Goal: Task Accomplishment & Management: Complete application form

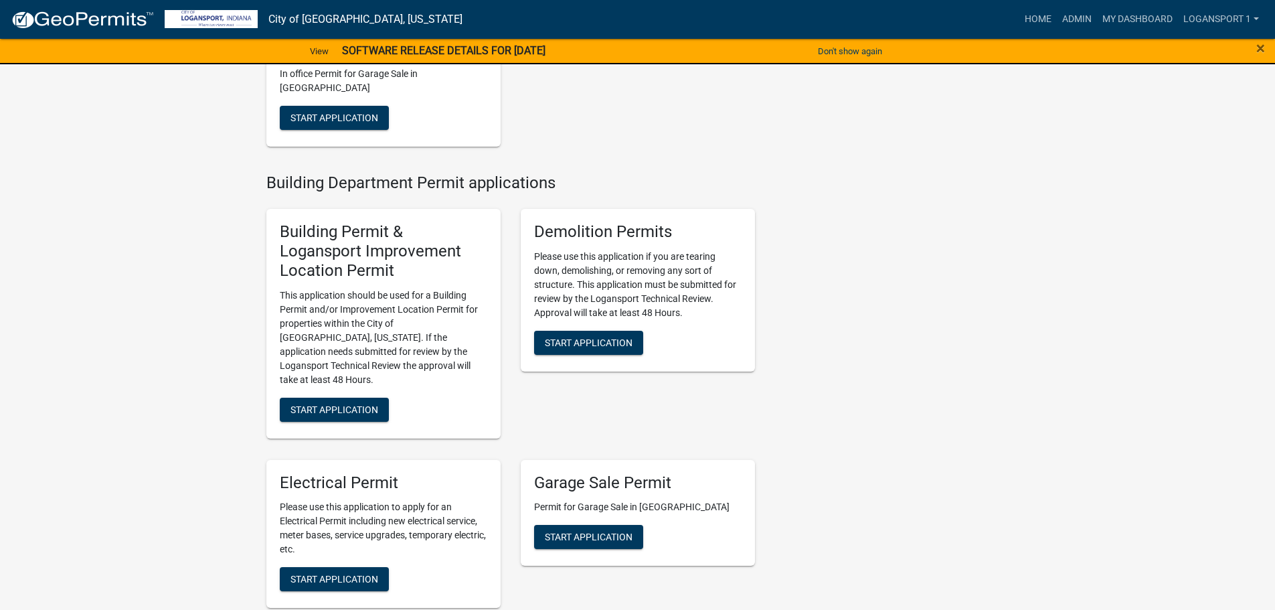
scroll to position [536, 0]
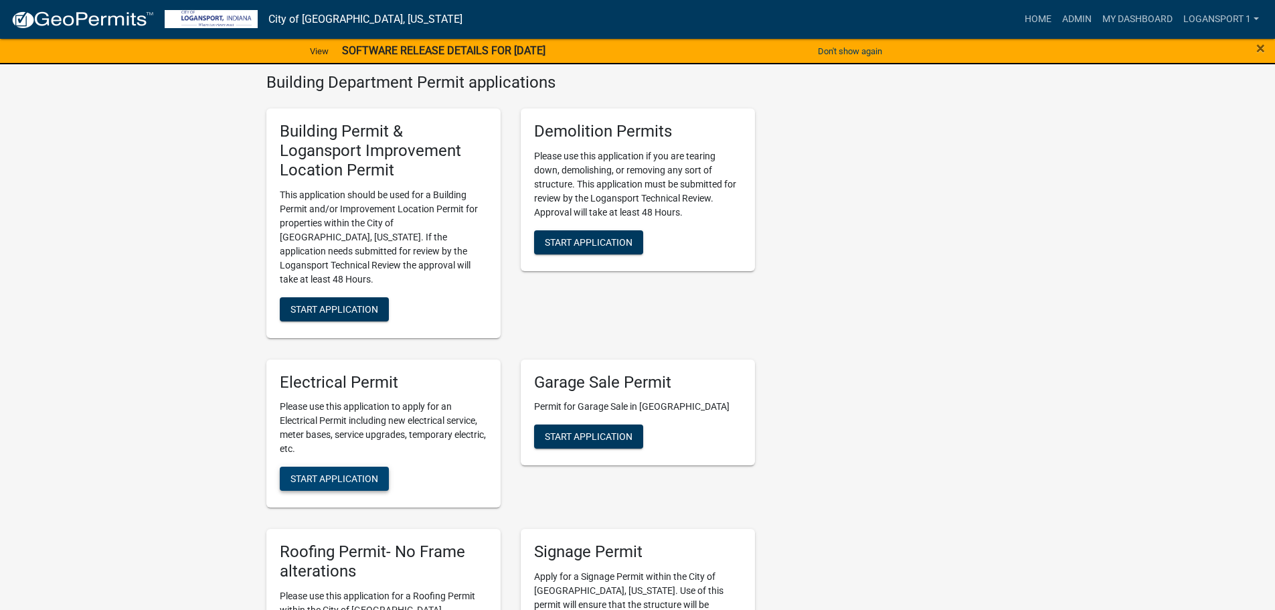
click at [375, 473] on span "Start Application" at bounding box center [335, 478] width 88 height 11
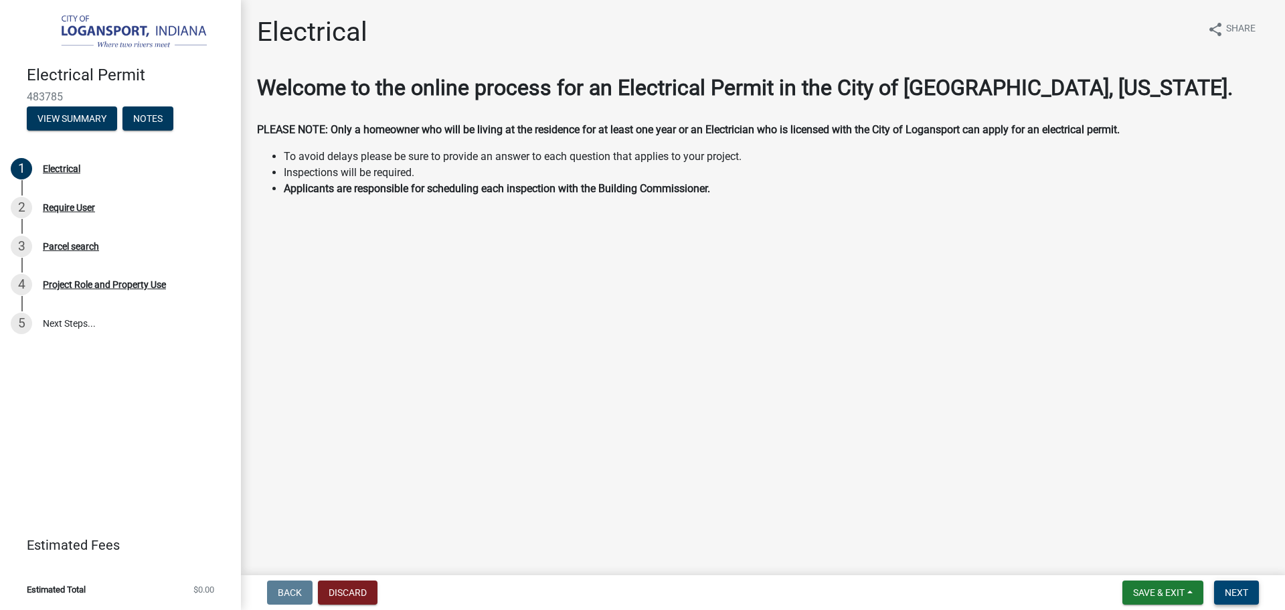
click at [1238, 592] on span "Next" at bounding box center [1236, 592] width 23 height 11
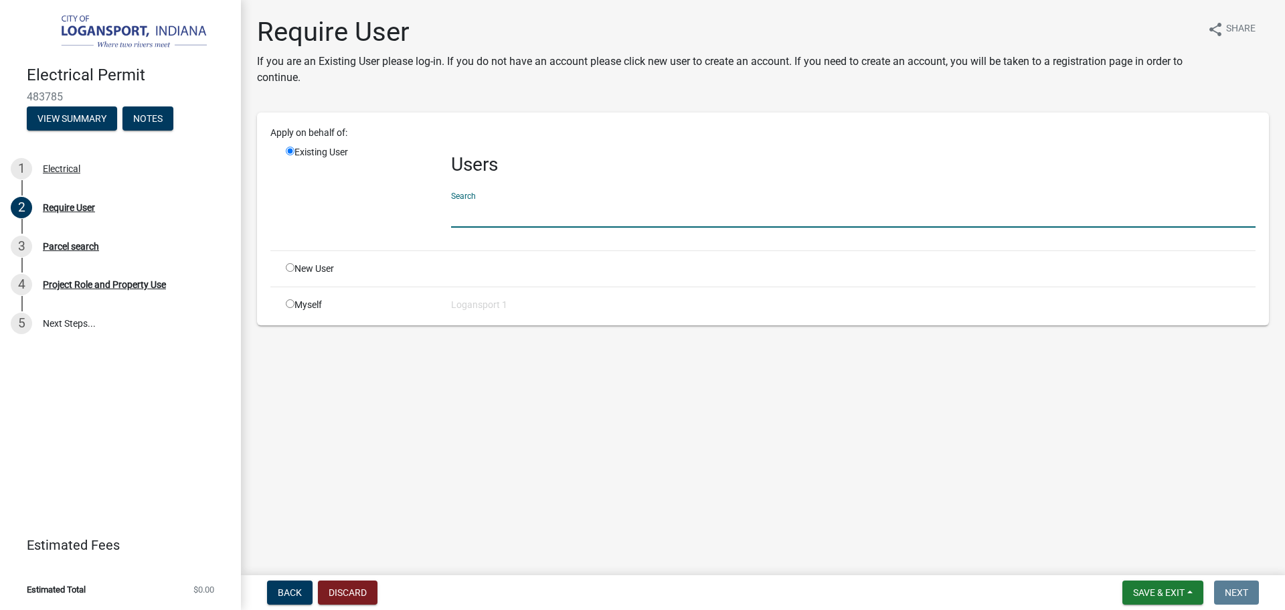
click at [562, 206] on input "text" at bounding box center [853, 213] width 805 height 27
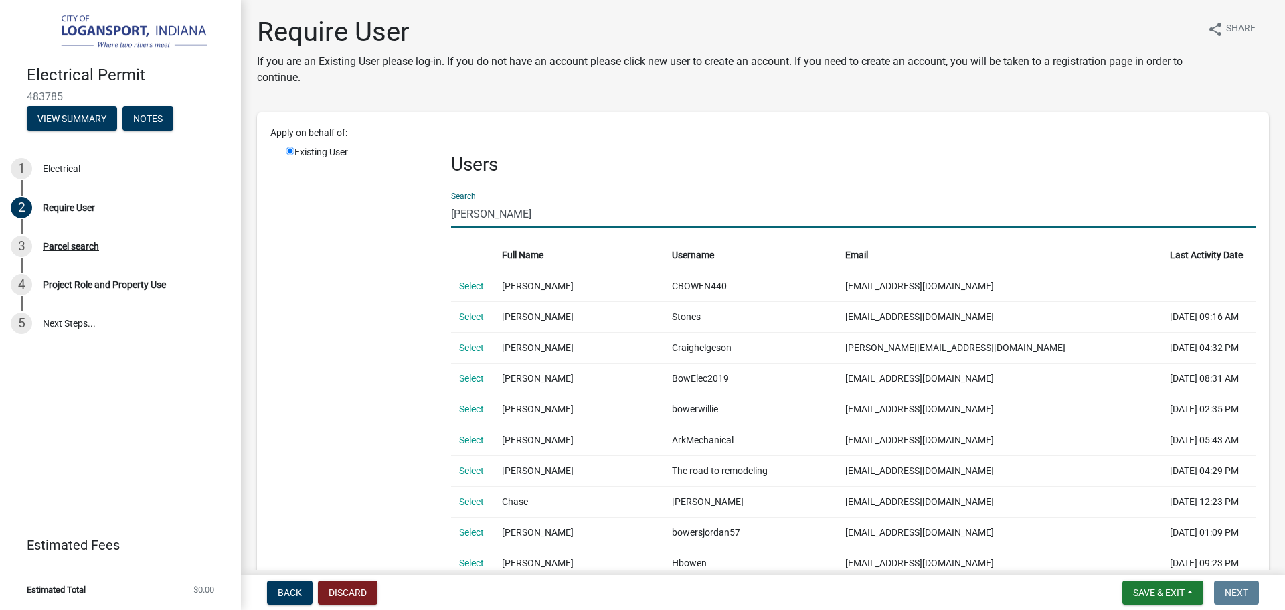
type input "[PERSON_NAME]"
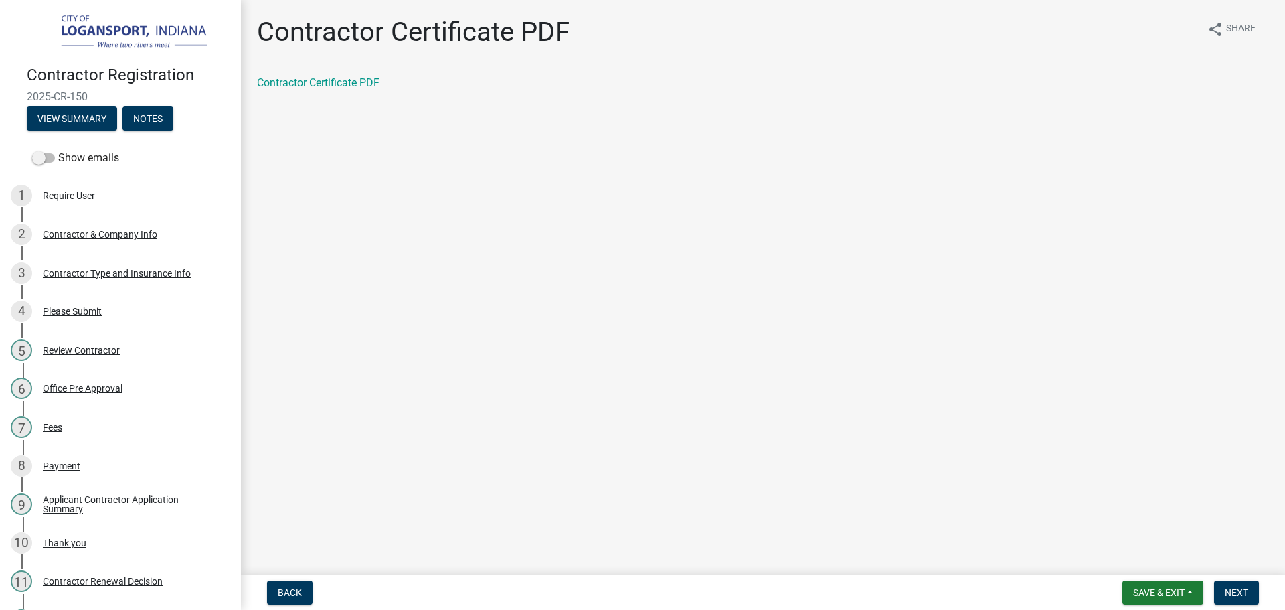
scroll to position [152, 0]
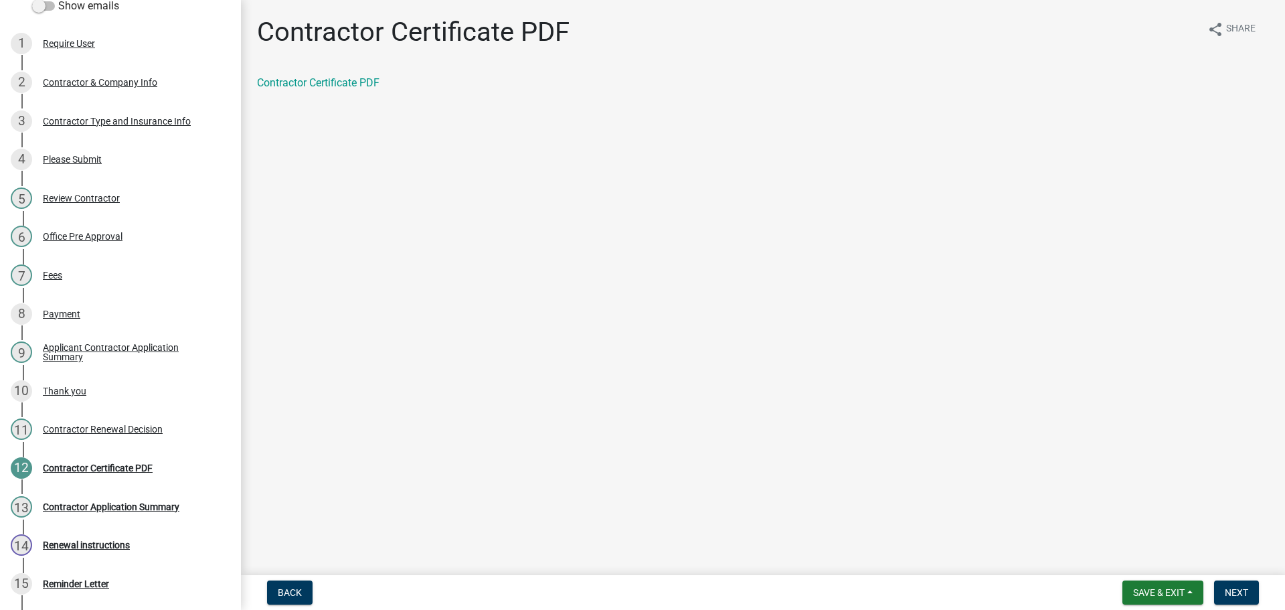
click at [1260, 596] on form "Save & Exit Save Save & Exit Next" at bounding box center [1190, 592] width 147 height 24
click at [1251, 590] on button "Next" at bounding box center [1236, 592] width 45 height 24
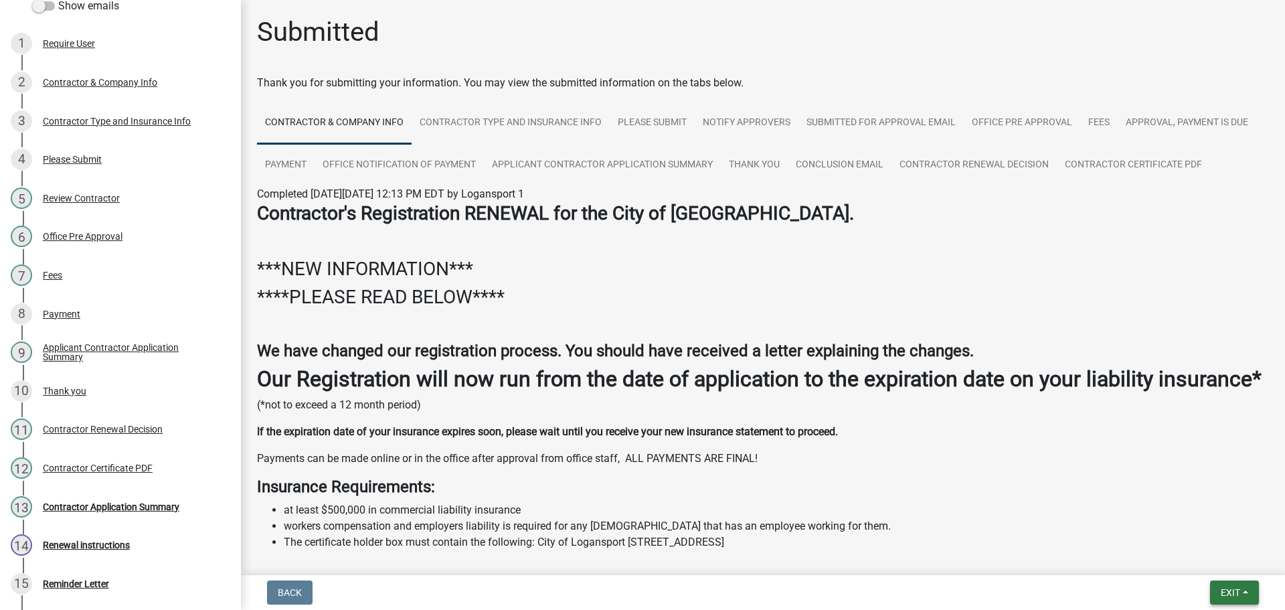
click at [1251, 590] on button "Exit" at bounding box center [1234, 592] width 49 height 24
click at [1233, 557] on button "Save & Exit" at bounding box center [1205, 558] width 107 height 32
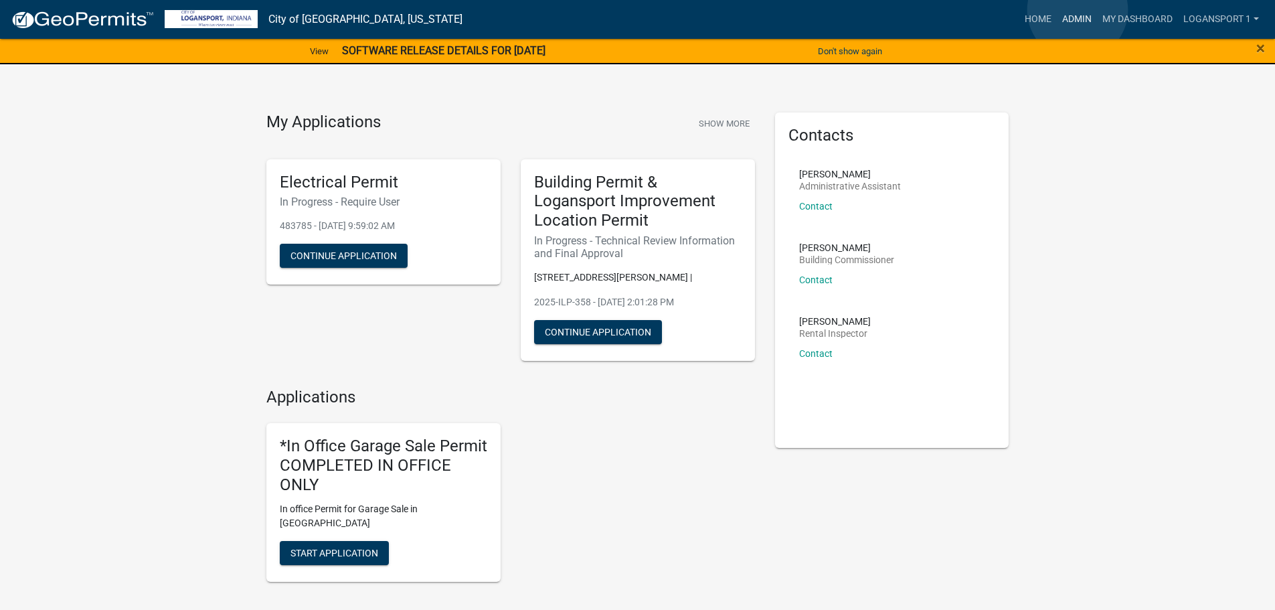
click at [1079, 10] on link "Admin" at bounding box center [1077, 19] width 40 height 25
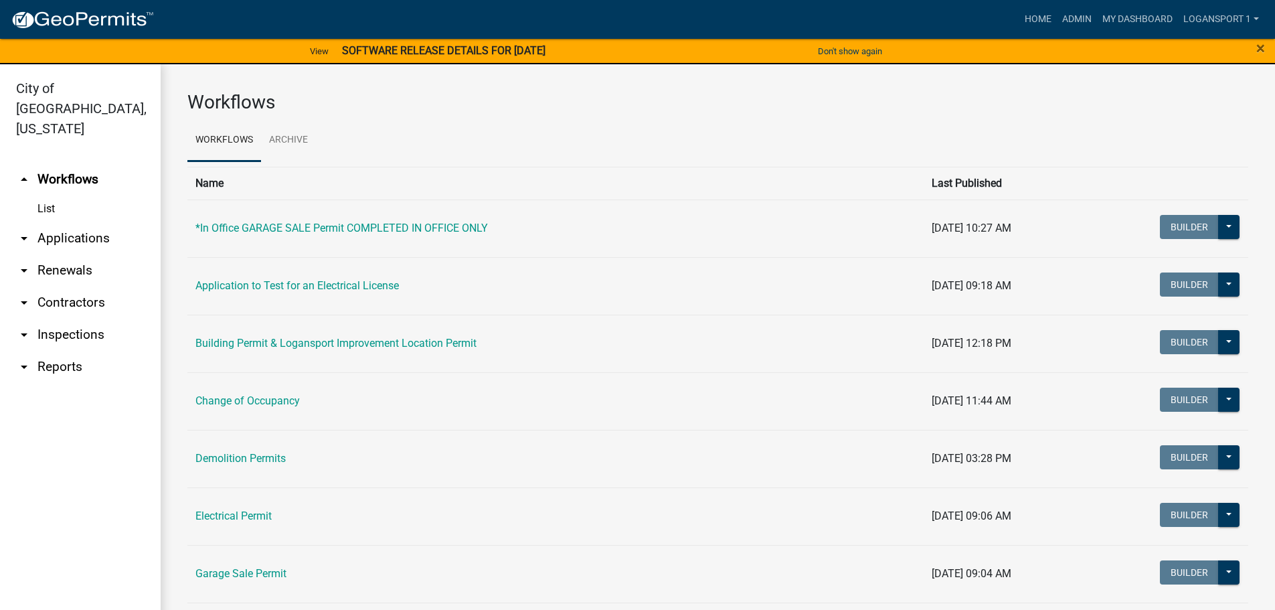
click at [56, 222] on link "arrow_drop_down Applications" at bounding box center [80, 238] width 161 height 32
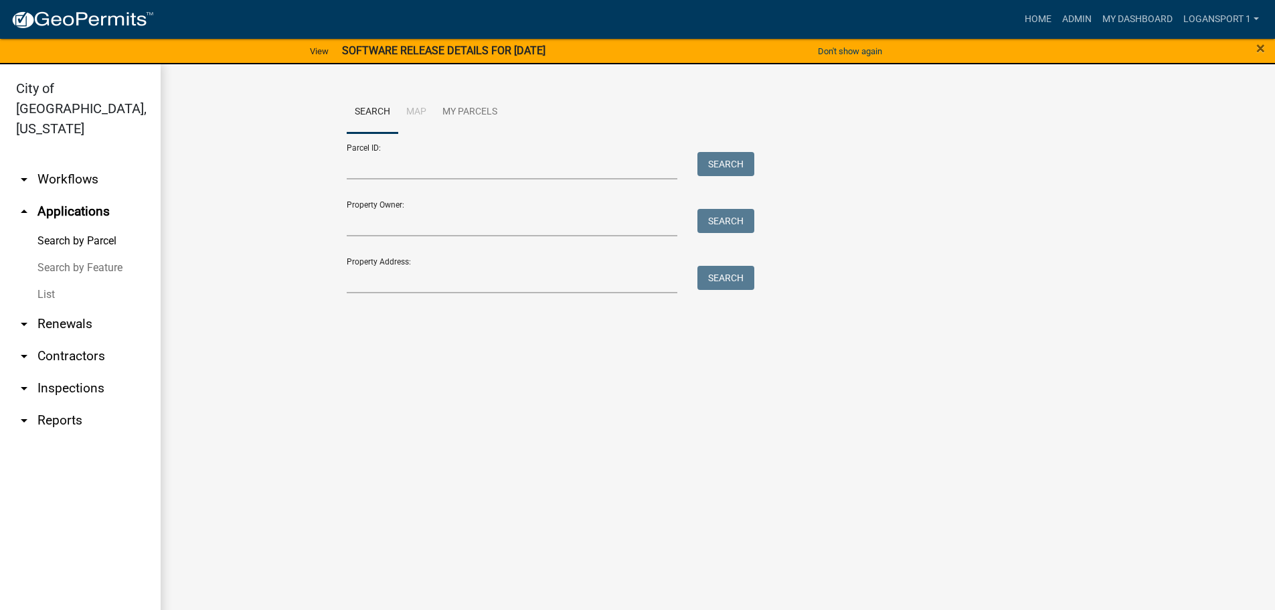
click at [50, 281] on link "List" at bounding box center [80, 294] width 161 height 27
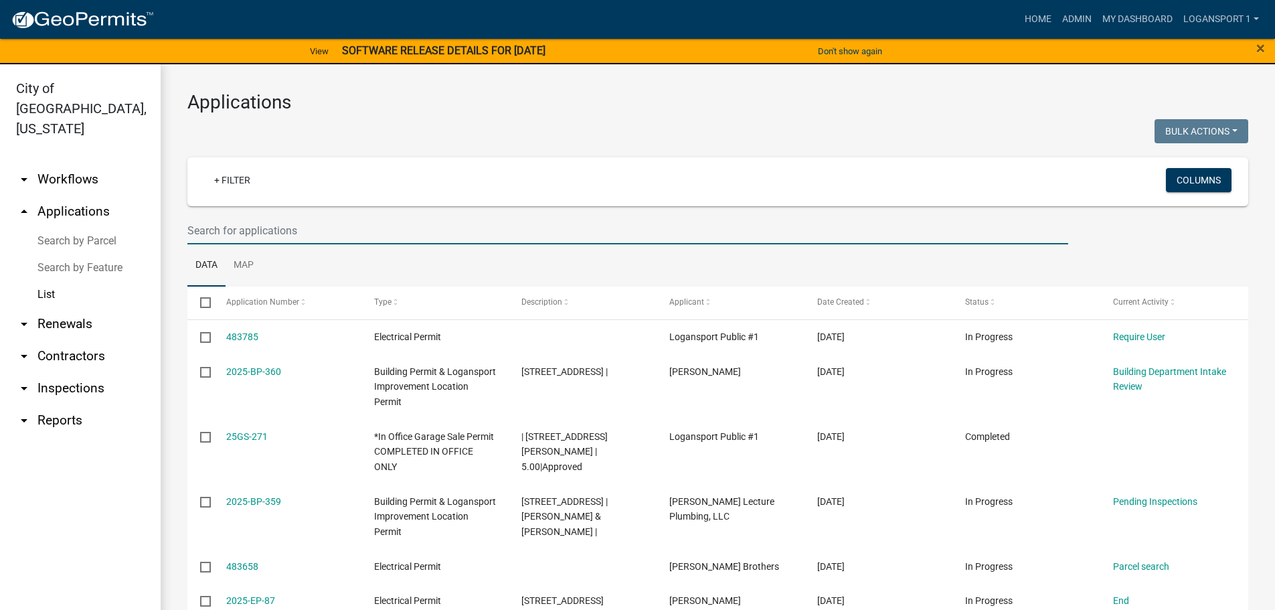
click at [277, 233] on input "text" at bounding box center [627, 230] width 881 height 27
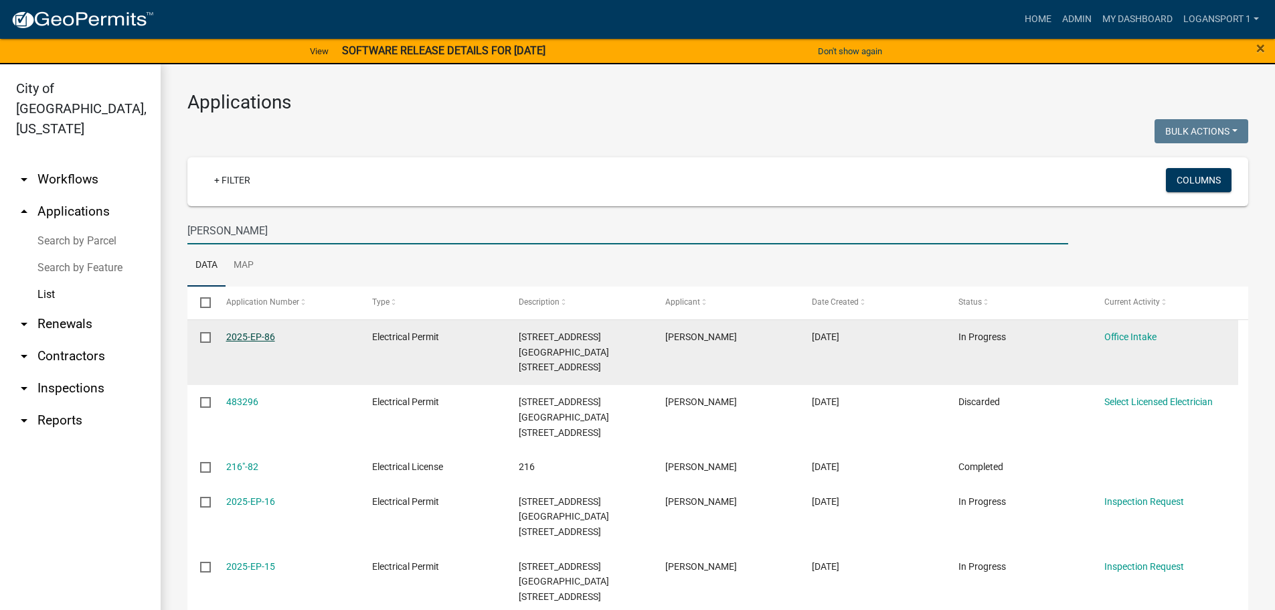
type input "Bowen"
click at [273, 336] on link "2025-EP-86" at bounding box center [250, 336] width 49 height 11
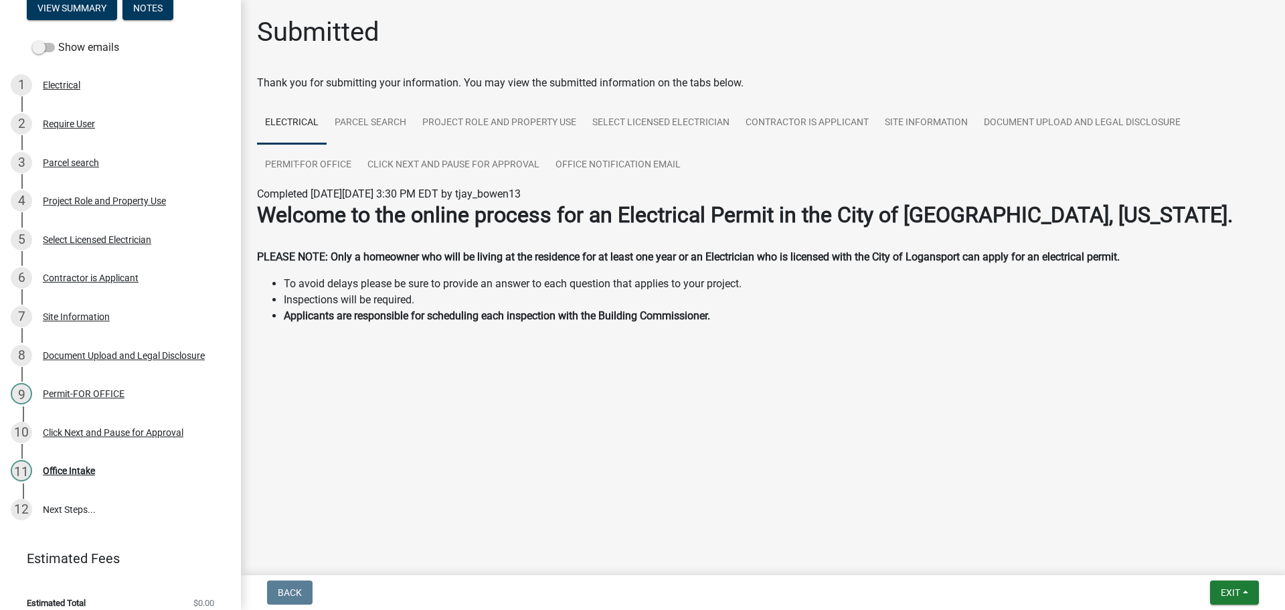
scroll to position [122, 0]
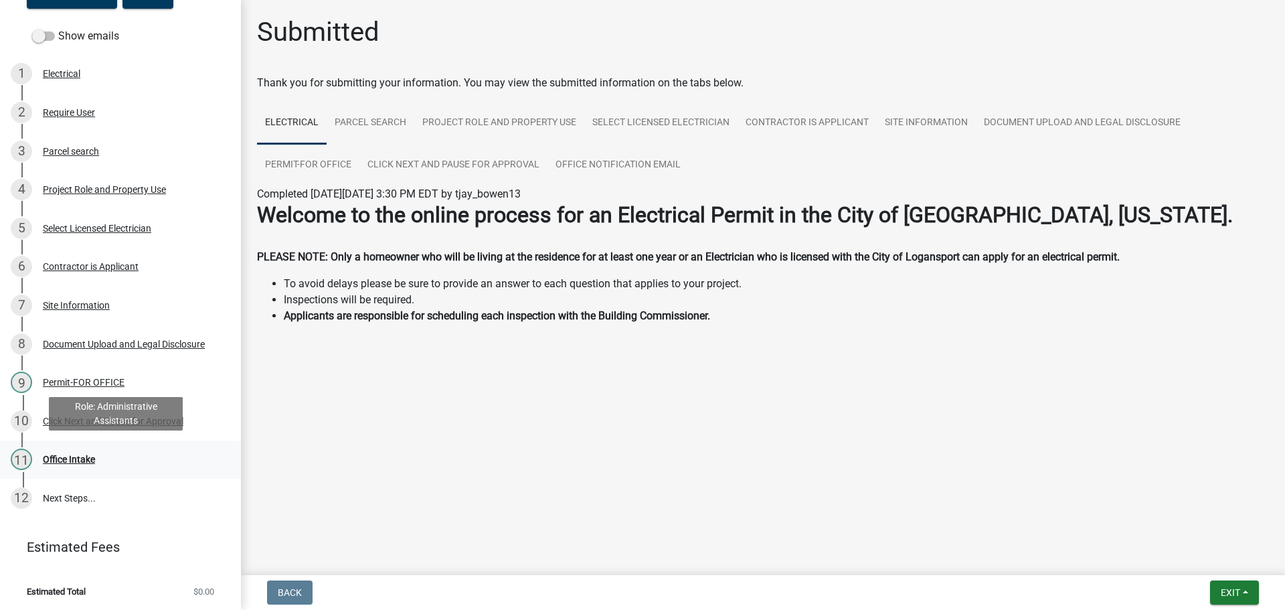
click at [81, 460] on div "Office Intake" at bounding box center [69, 459] width 52 height 9
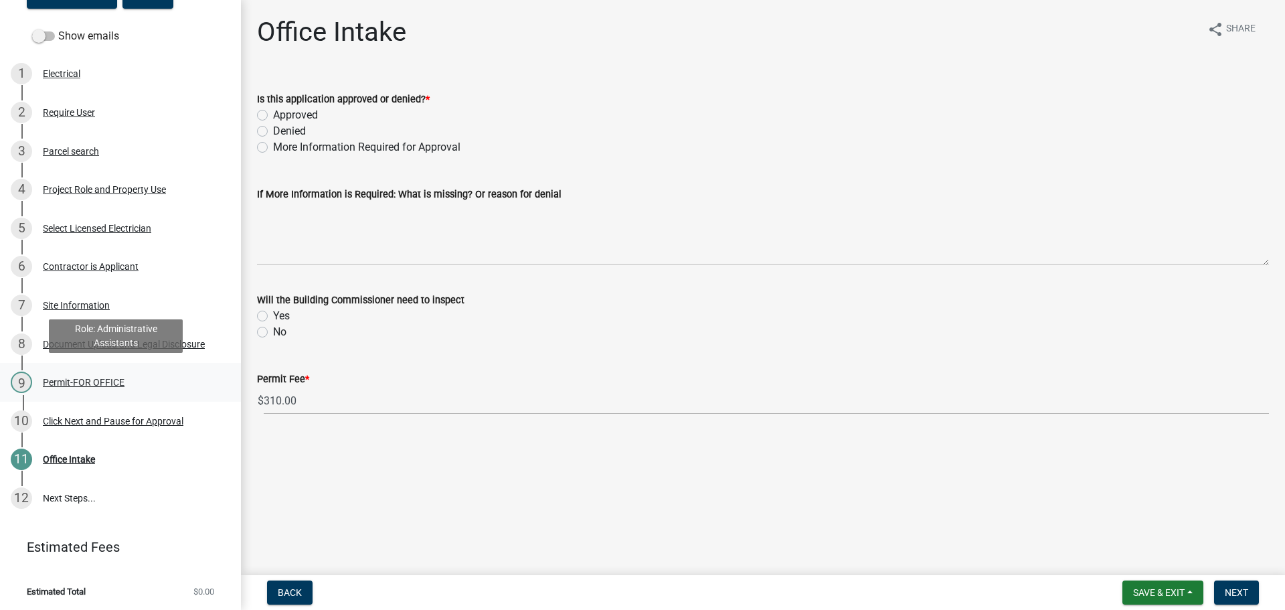
click at [62, 380] on div "Permit-FOR OFFICE" at bounding box center [84, 382] width 82 height 9
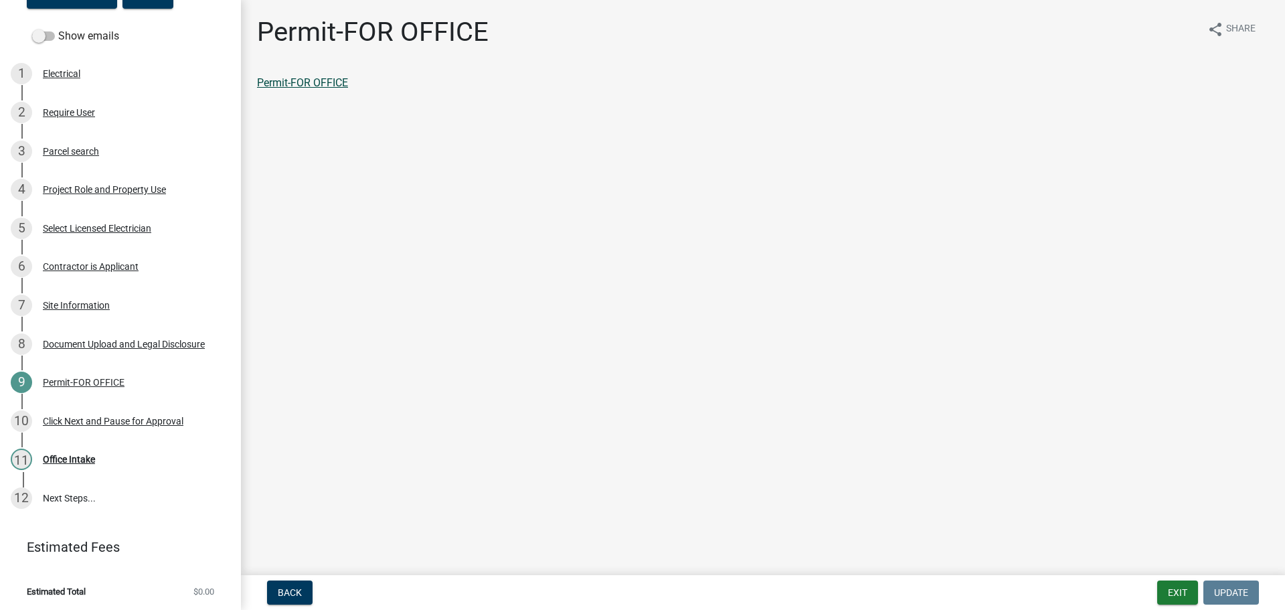
click at [316, 82] on link "Permit-FOR OFFICE" at bounding box center [302, 82] width 91 height 13
click at [75, 296] on div "7 Site Information" at bounding box center [115, 305] width 209 height 21
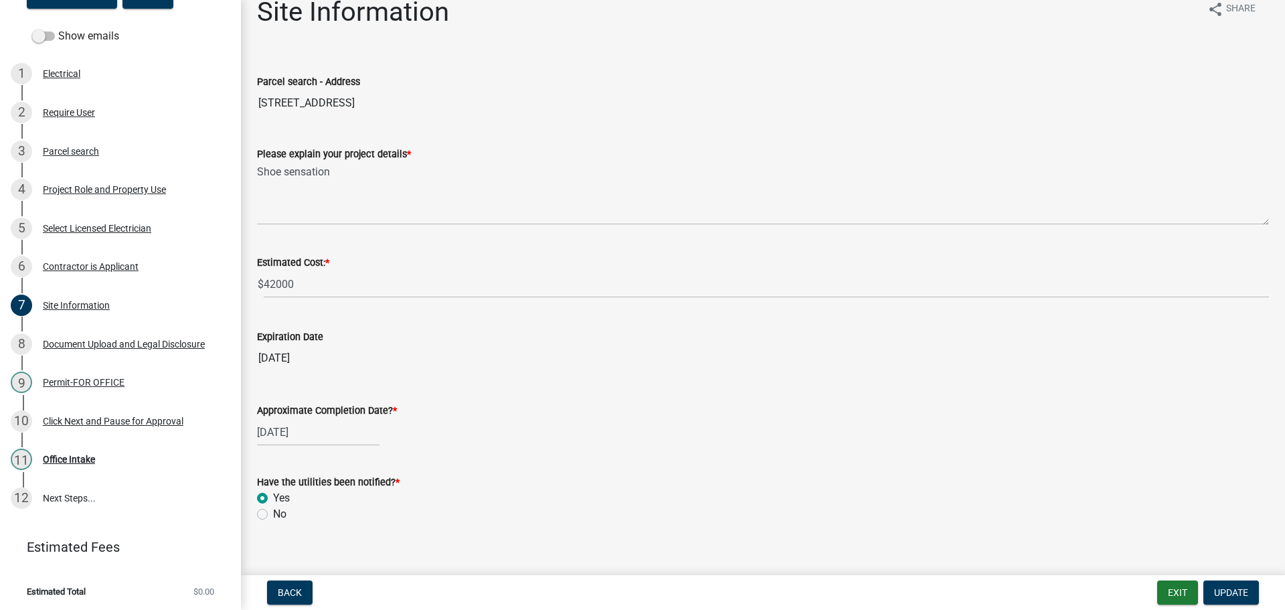
scroll to position [37, 0]
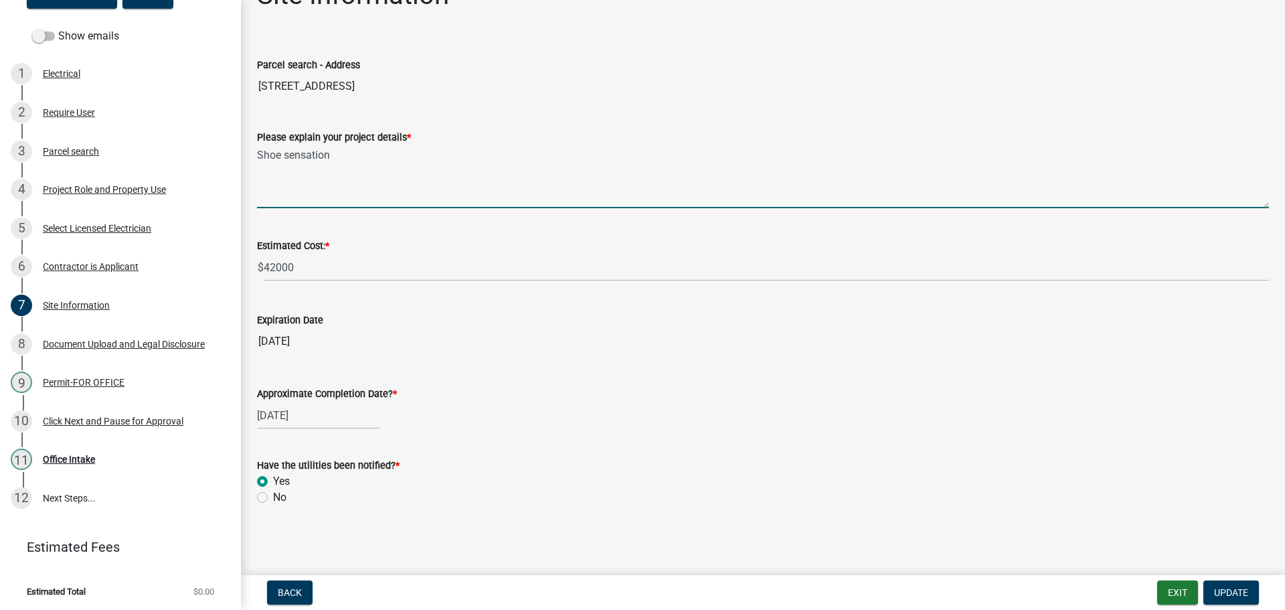
click at [366, 155] on textarea "Shoe sensation" at bounding box center [763, 176] width 1012 height 63
drag, startPoint x: 358, startPoint y: 163, endPoint x: 372, endPoint y: 197, distance: 36.9
click at [358, 164] on textarea "Shoe sensation Newe Retail store electric" at bounding box center [763, 176] width 1012 height 63
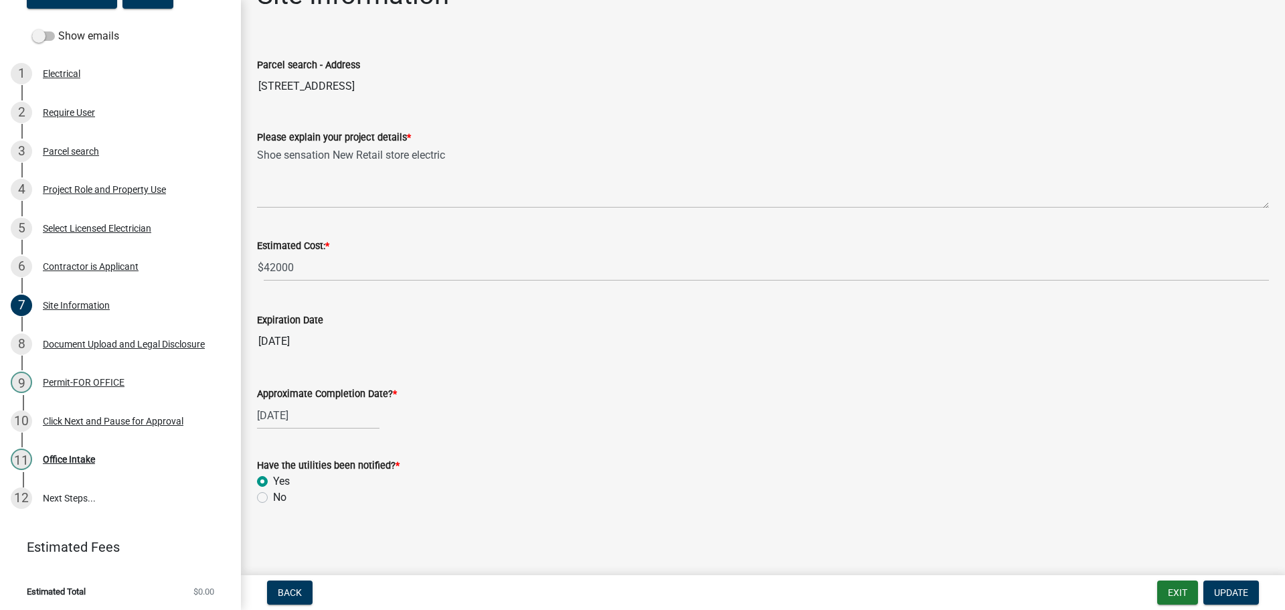
click at [493, 145] on div "Please explain your project details *" at bounding box center [763, 137] width 1012 height 16
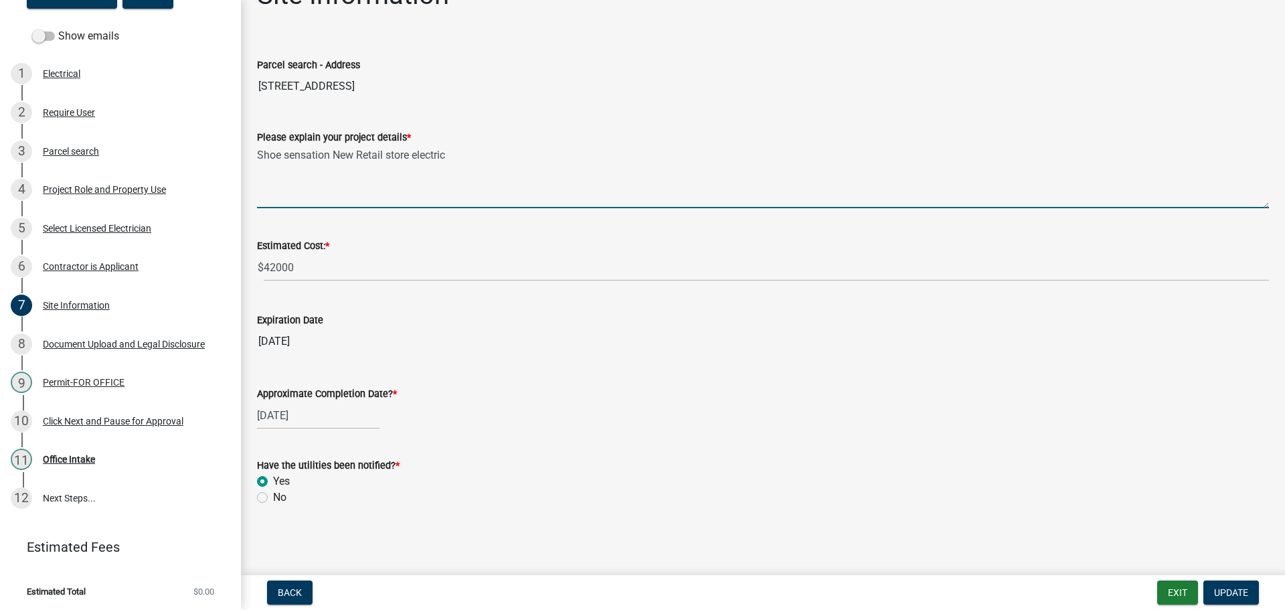
click at [258, 153] on textarea "Shoe sensation New Retail store electric" at bounding box center [763, 176] width 1012 height 63
click at [305, 145] on textarea "3904 E Market Shoe sensation New Retail store electric" at bounding box center [763, 176] width 1012 height 63
click at [329, 155] on textarea "3904 E Market Shoe sensation New Retail store electric" at bounding box center [763, 176] width 1012 height 63
type textarea "3904 E Market -Shoe sensation New Retail store electric"
click at [1235, 596] on span "Update" at bounding box center [1231, 592] width 34 height 11
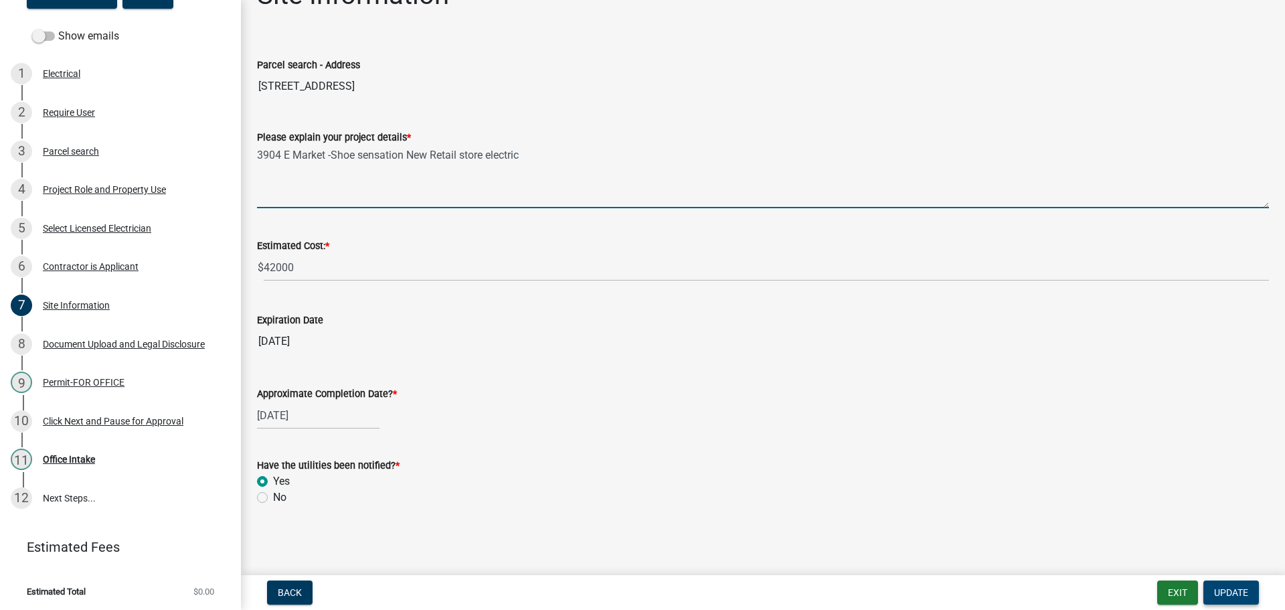
scroll to position [0, 0]
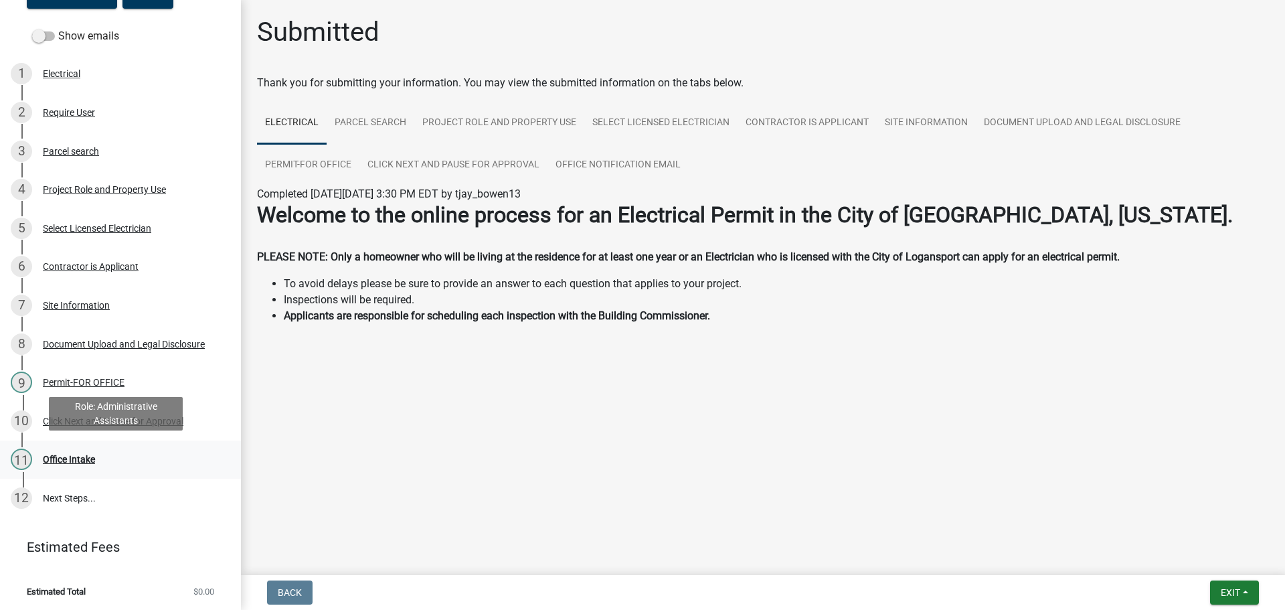
click at [60, 461] on div "Office Intake" at bounding box center [69, 459] width 52 height 9
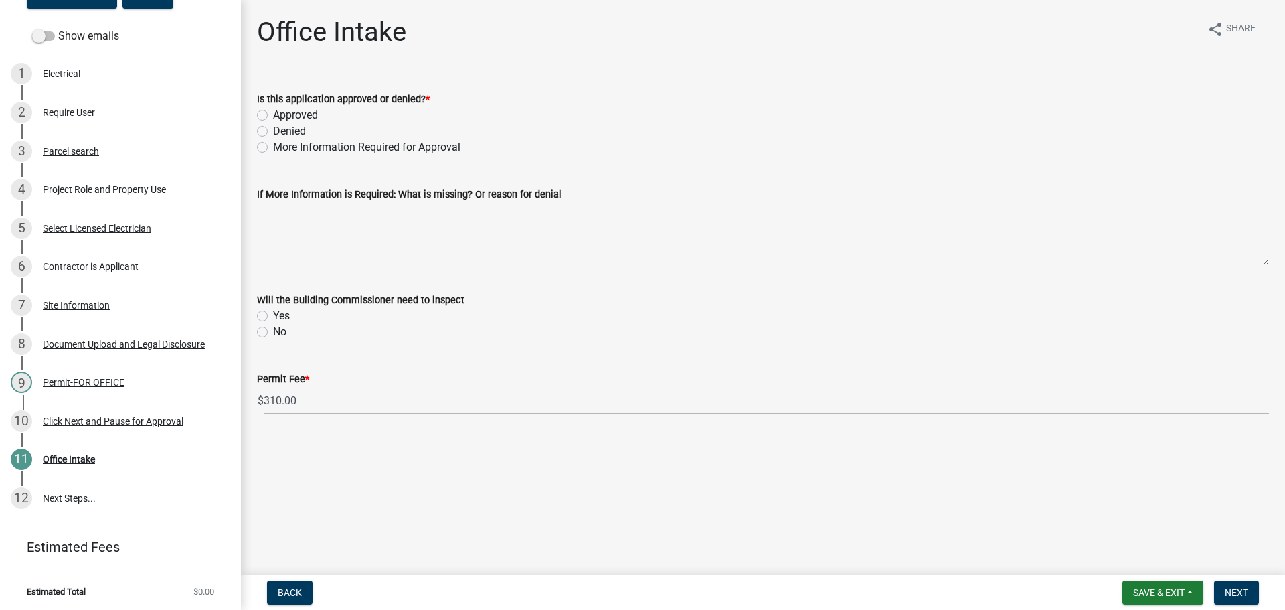
click at [273, 112] on label "Approved" at bounding box center [295, 115] width 45 height 16
click at [273, 112] on input "Approved" at bounding box center [277, 111] width 9 height 9
radio input "true"
click at [273, 317] on label "Yes" at bounding box center [281, 316] width 17 height 16
click at [273, 317] on input "Yes" at bounding box center [277, 312] width 9 height 9
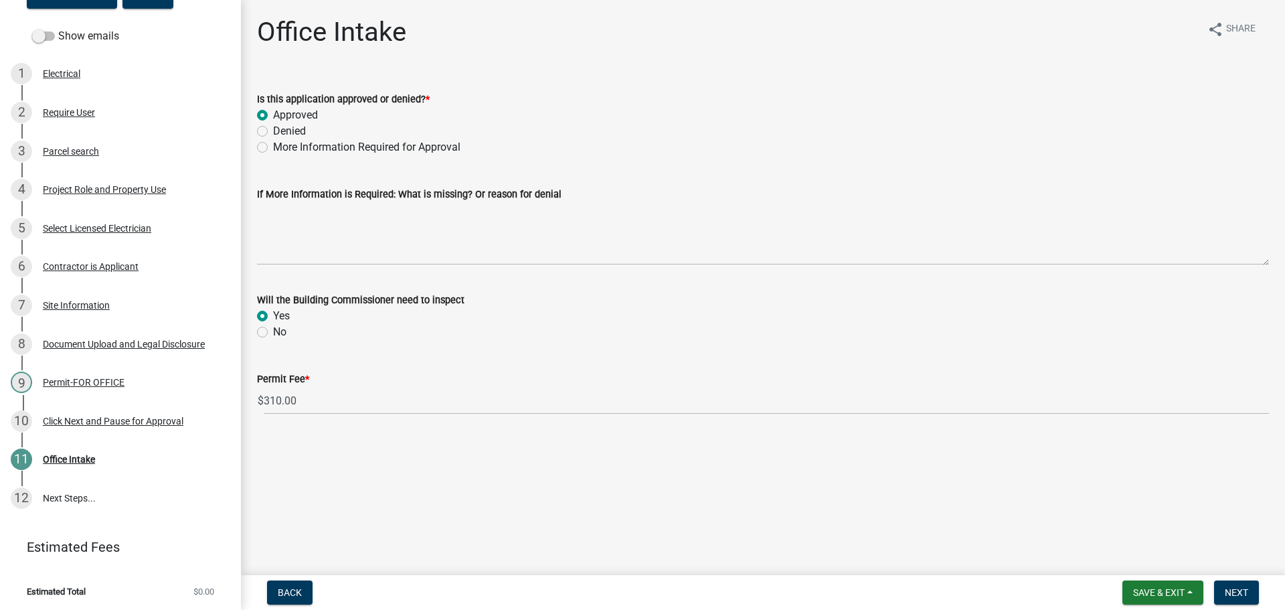
radio input "true"
click at [1234, 586] on button "Next" at bounding box center [1236, 592] width 45 height 24
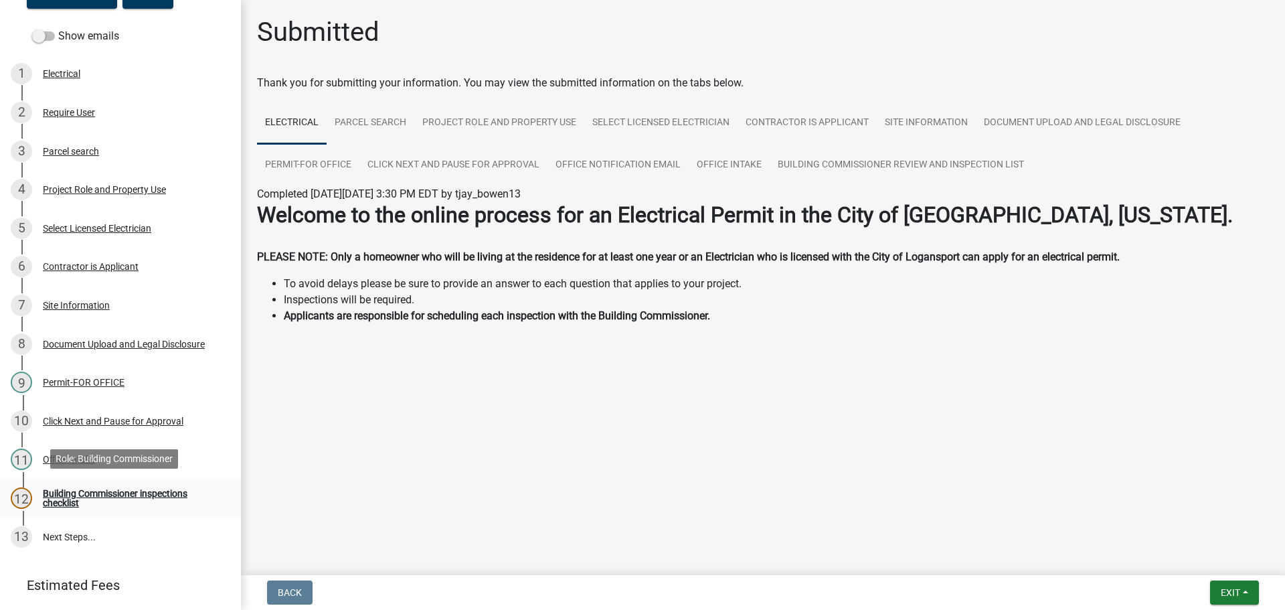
click at [69, 489] on div "Building Commissioner inspections checklist" at bounding box center [131, 498] width 177 height 19
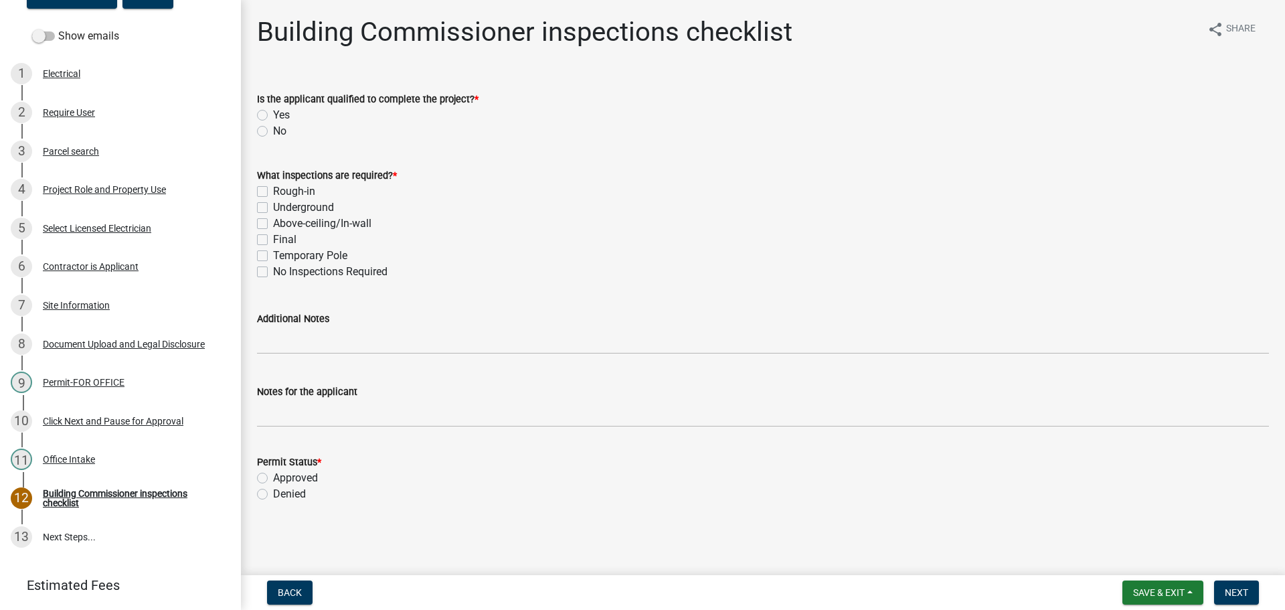
click at [273, 189] on label "Rough-in" at bounding box center [294, 191] width 42 height 16
click at [273, 189] on input "Rough-in" at bounding box center [277, 187] width 9 height 9
checkbox input "true"
checkbox input "false"
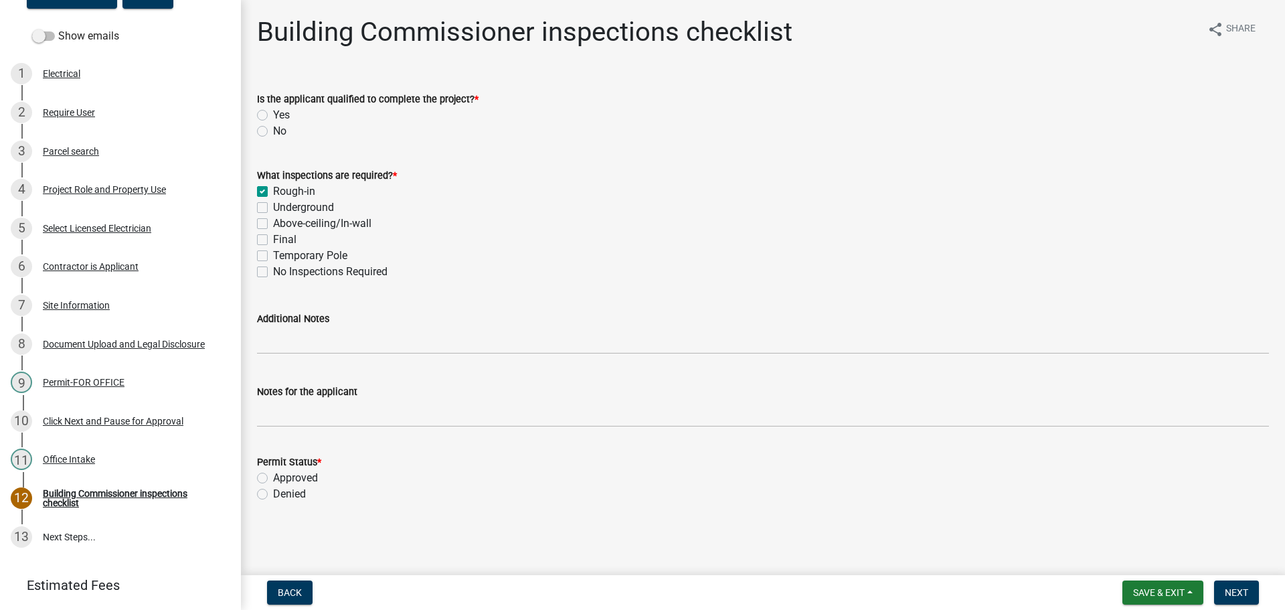
checkbox input "false"
click at [273, 113] on label "Yes" at bounding box center [281, 115] width 17 height 16
click at [273, 113] on input "Yes" at bounding box center [277, 111] width 9 height 9
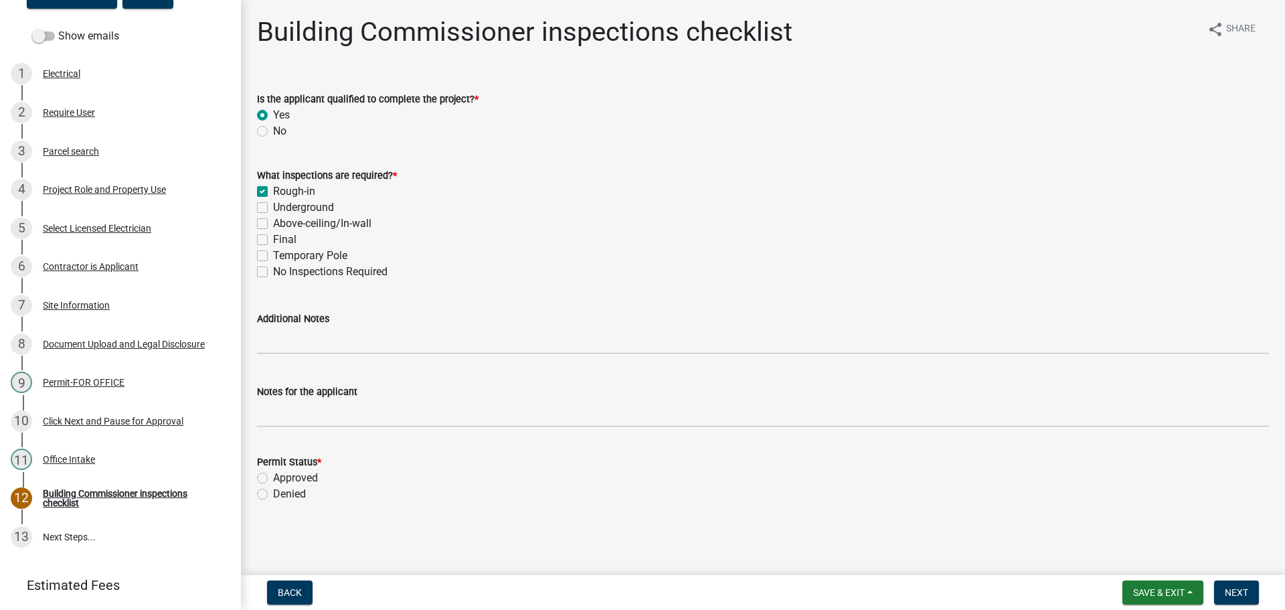
radio input "true"
click at [273, 219] on label "Above-ceiling/In-wall" at bounding box center [322, 224] width 98 height 16
click at [273, 219] on input "Above-ceiling/In-wall" at bounding box center [277, 220] width 9 height 9
checkbox input "true"
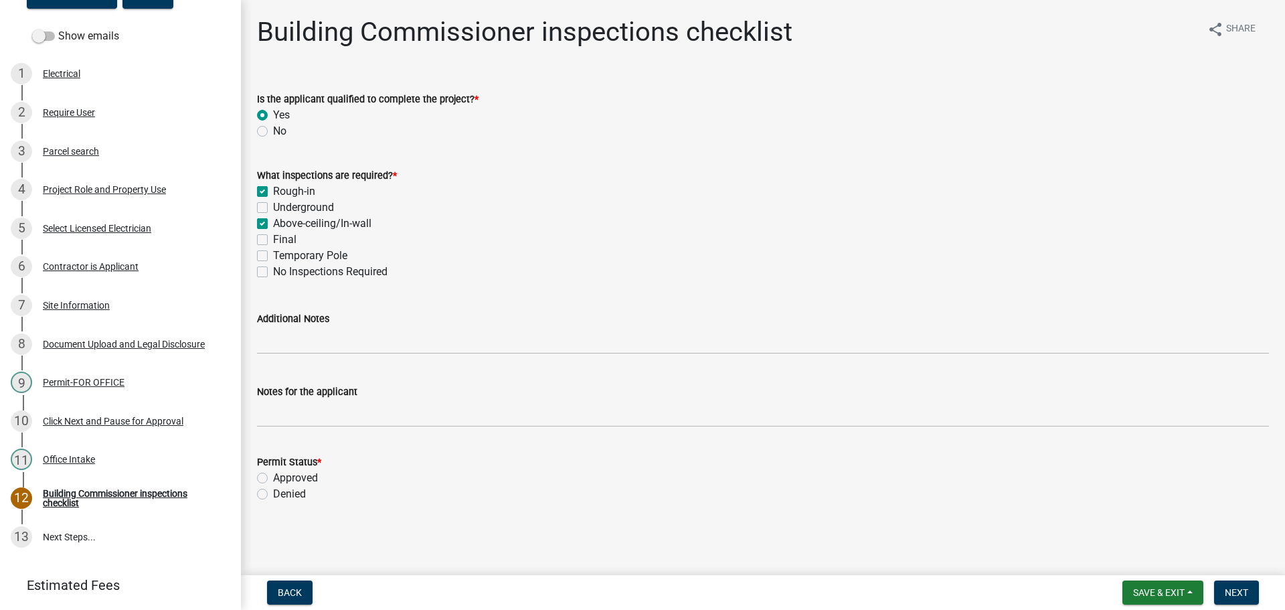
checkbox input "false"
checkbox input "true"
checkbox input "false"
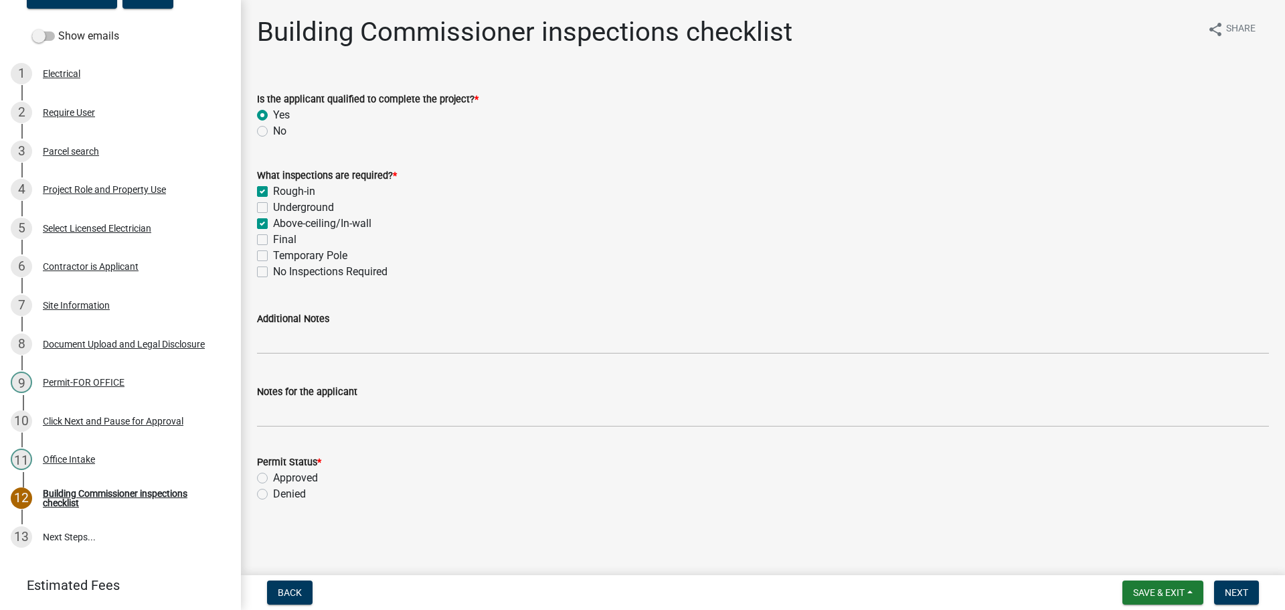
click at [273, 237] on label "Final" at bounding box center [284, 240] width 23 height 16
click at [273, 237] on input "Final" at bounding box center [277, 236] width 9 height 9
checkbox input "true"
checkbox input "false"
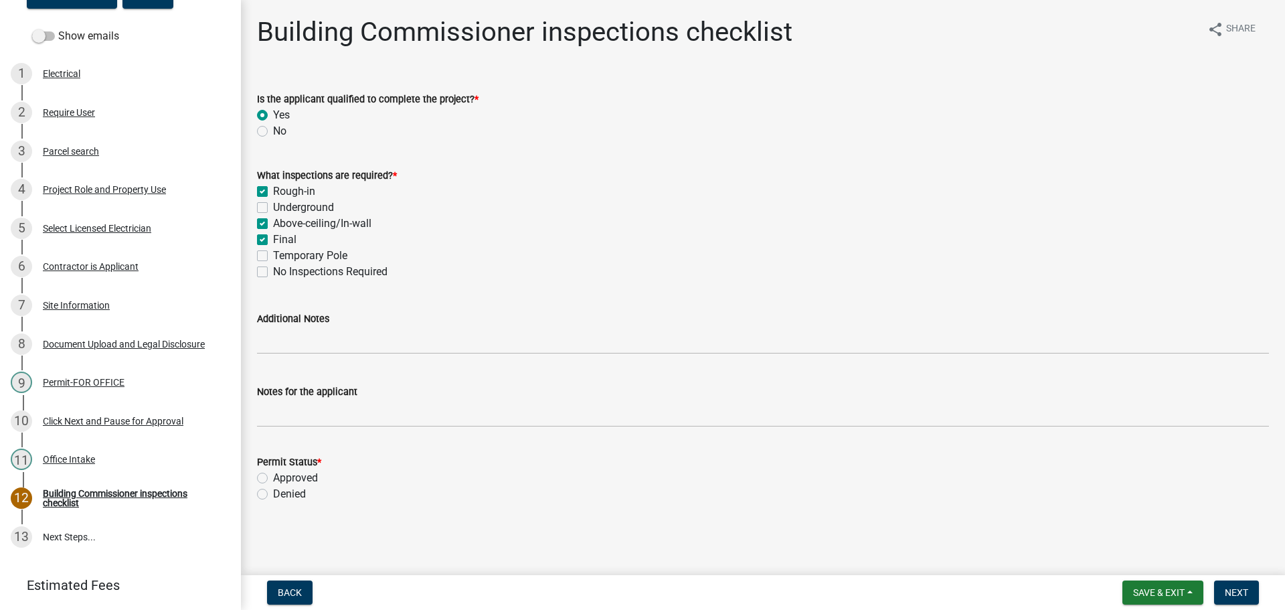
checkbox input "true"
checkbox input "false"
click at [273, 477] on label "Approved" at bounding box center [295, 478] width 45 height 16
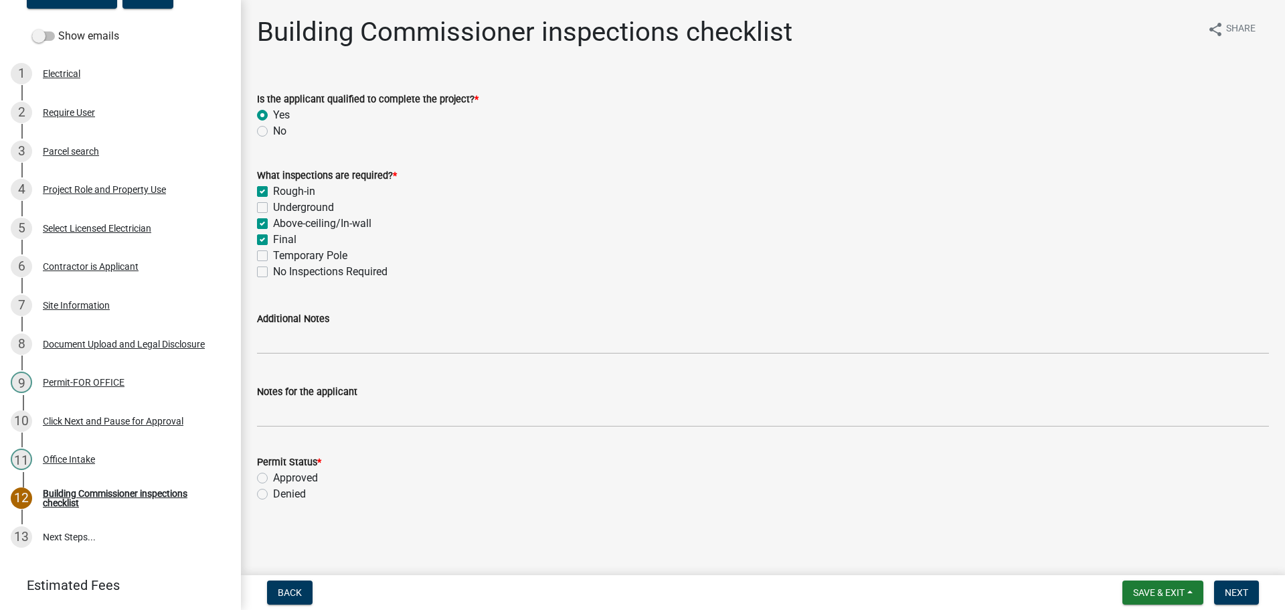
click at [273, 477] on input "Approved" at bounding box center [277, 474] width 9 height 9
radio input "true"
click at [1246, 590] on span "Next" at bounding box center [1236, 592] width 23 height 11
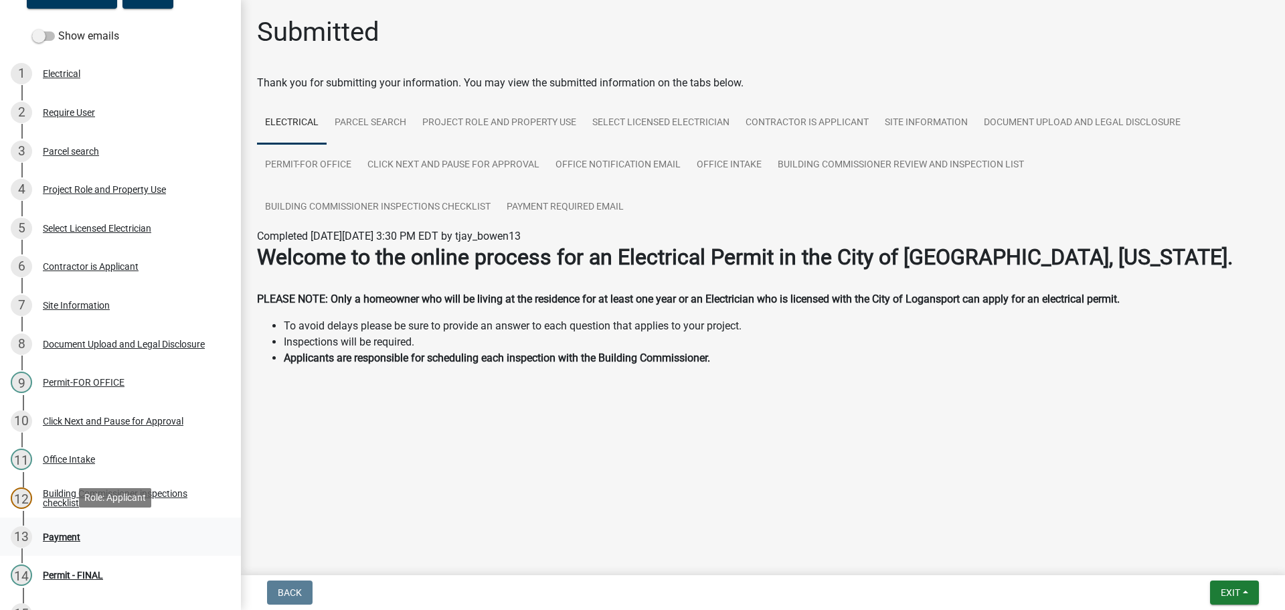
click at [66, 538] on div "Payment" at bounding box center [61, 536] width 37 height 9
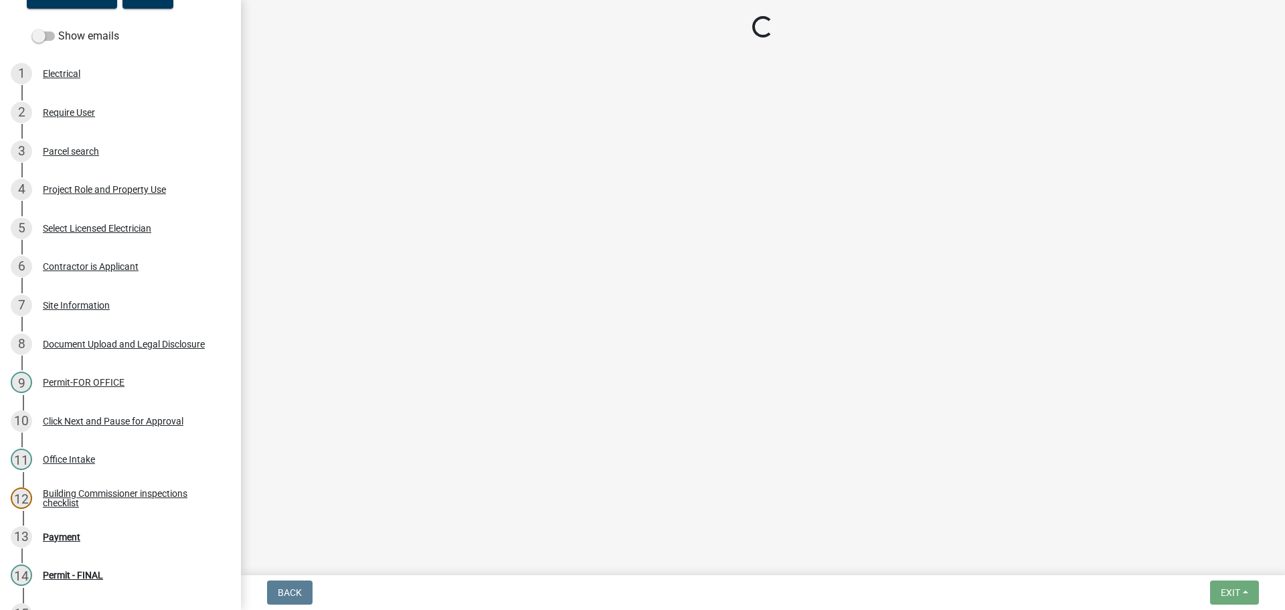
select select "3: 3"
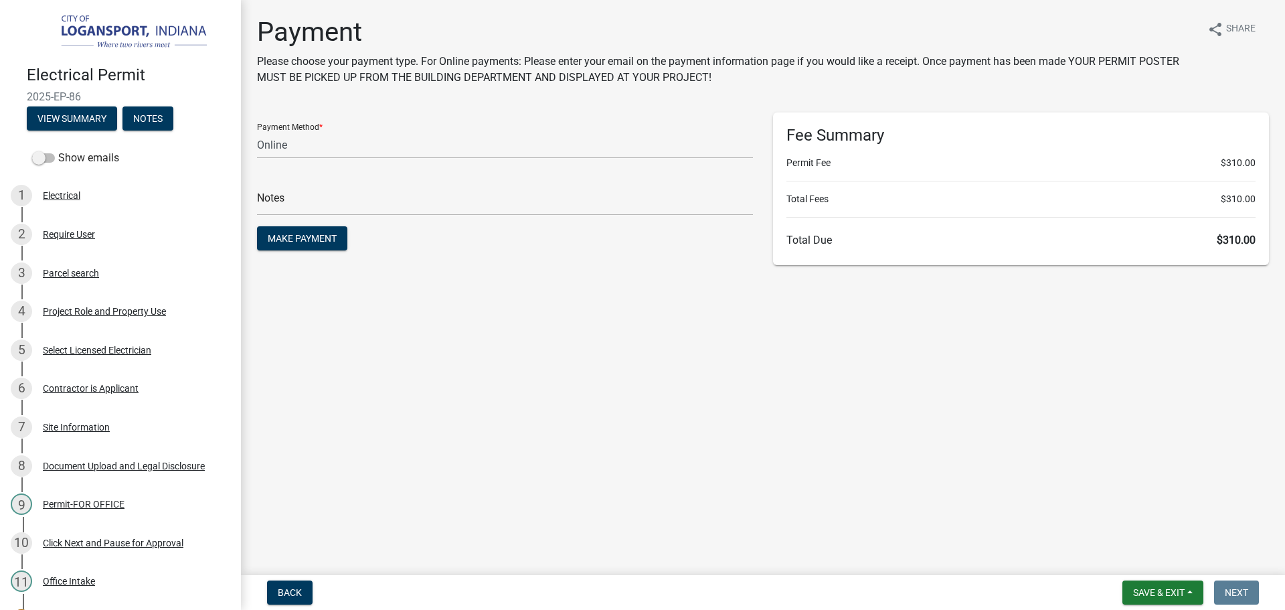
click at [63, 90] on span "2025-EP-86" at bounding box center [120, 96] width 187 height 13
copy div "2025-EP-86 View Summary Notes"
click at [299, 239] on span "Make Payment" at bounding box center [302, 238] width 69 height 11
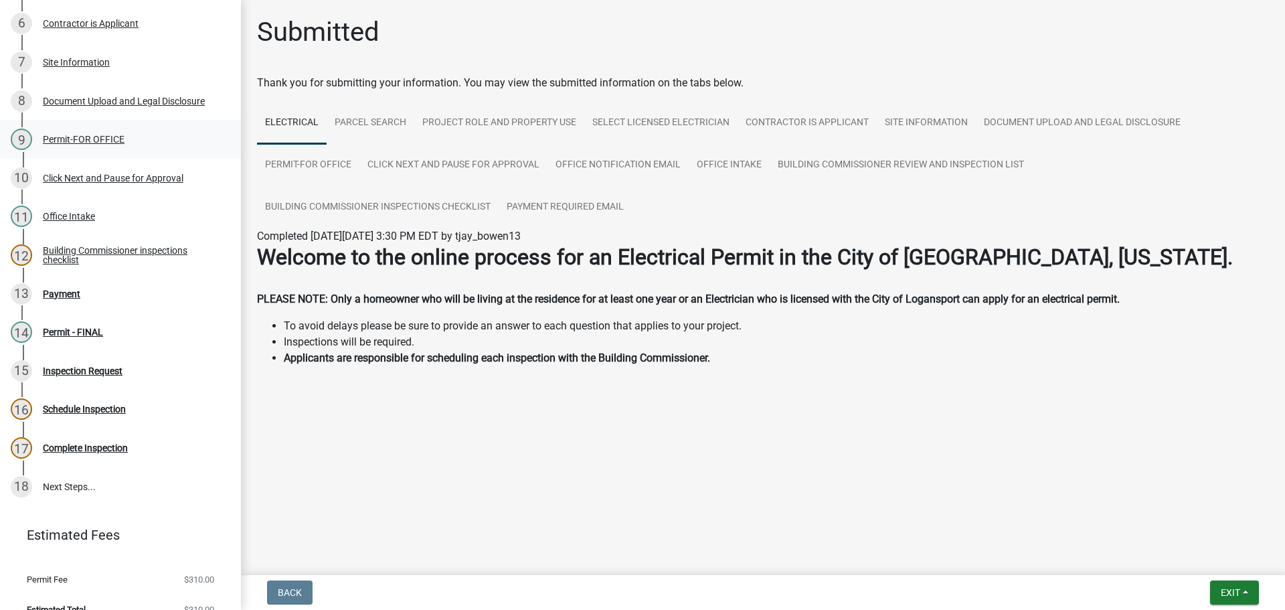
scroll to position [383, 0]
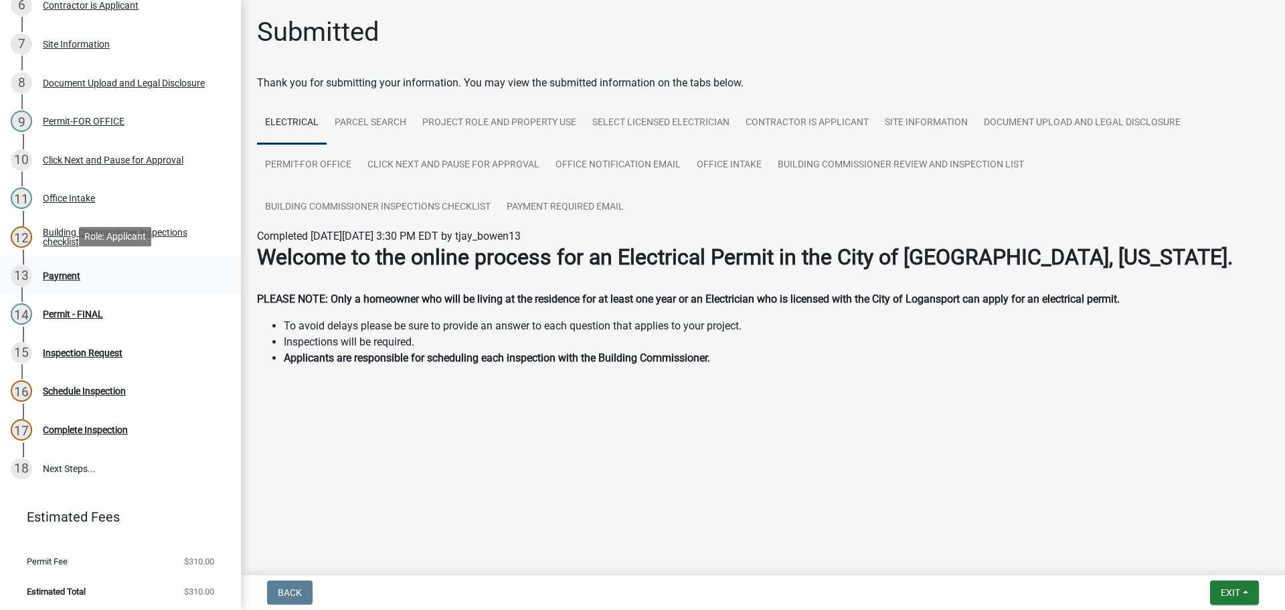
click at [55, 274] on div "Payment" at bounding box center [61, 275] width 37 height 9
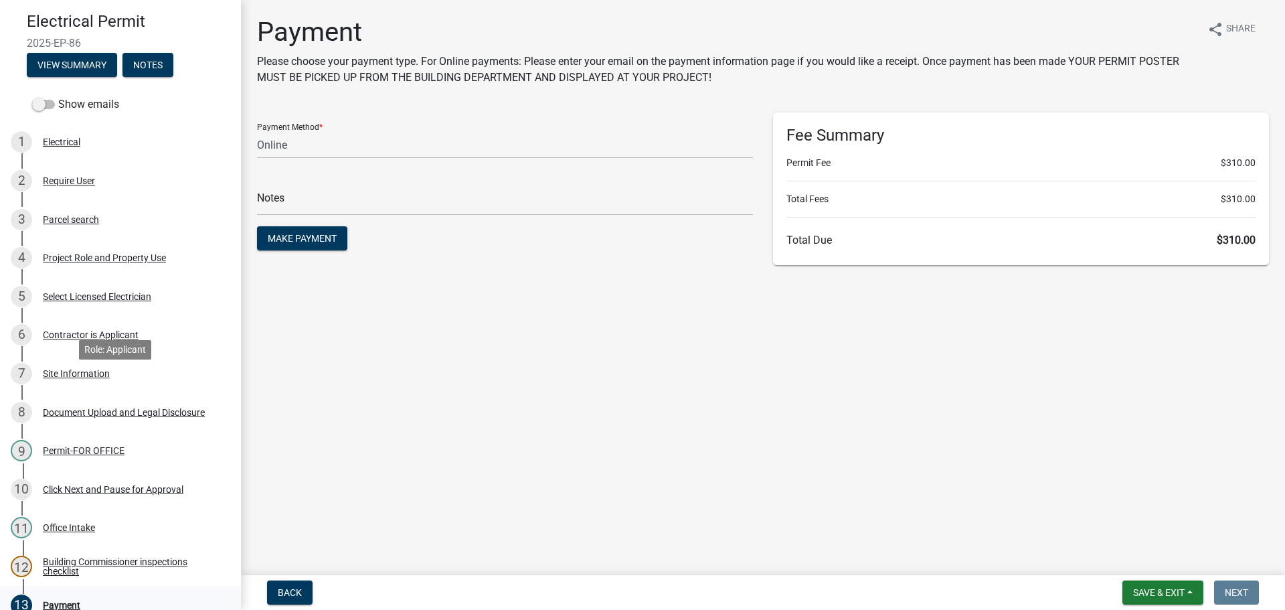
scroll to position [0, 0]
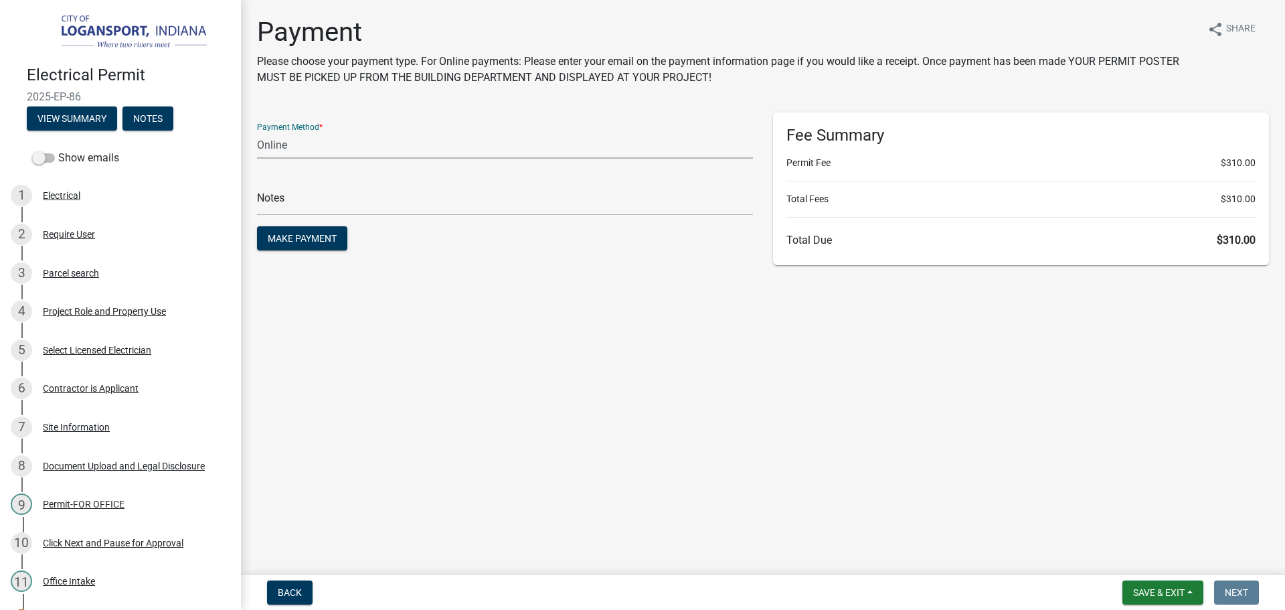
click at [396, 136] on select "Credit Card POS Check Cash Online" at bounding box center [505, 144] width 496 height 27
select select "2: 1"
click at [257, 131] on select "Credit Card POS Check Cash Online" at bounding box center [505, 144] width 496 height 27
click at [347, 208] on input "text" at bounding box center [505, 201] width 496 height 27
type input "118389"
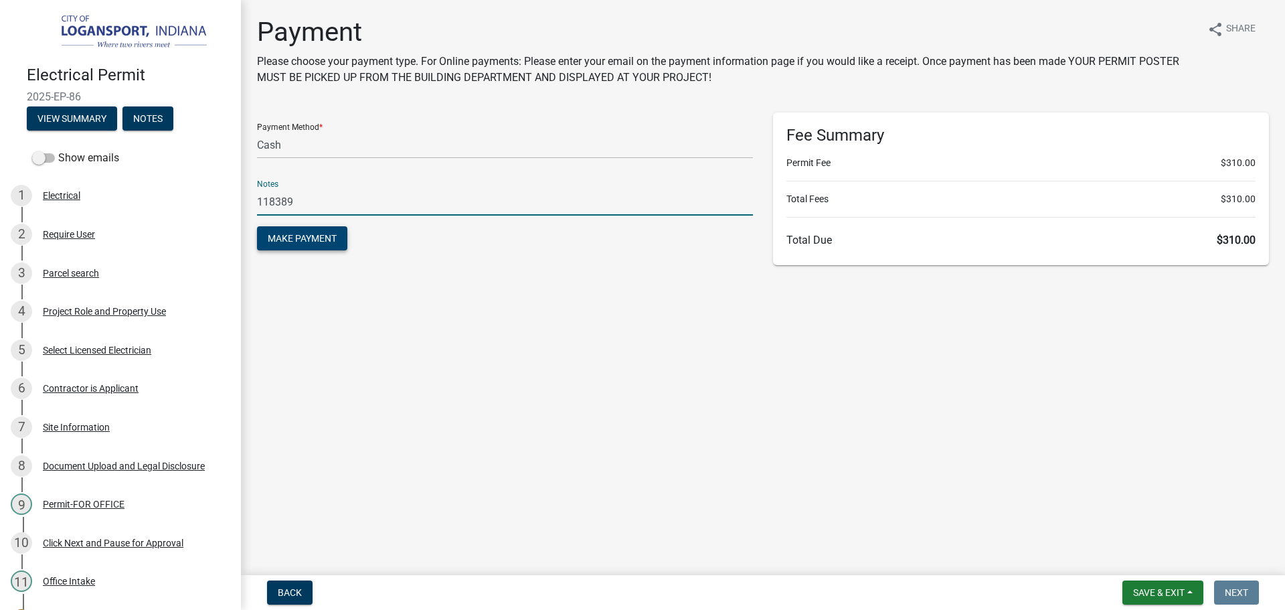
click at [322, 236] on span "Make Payment" at bounding box center [302, 238] width 69 height 11
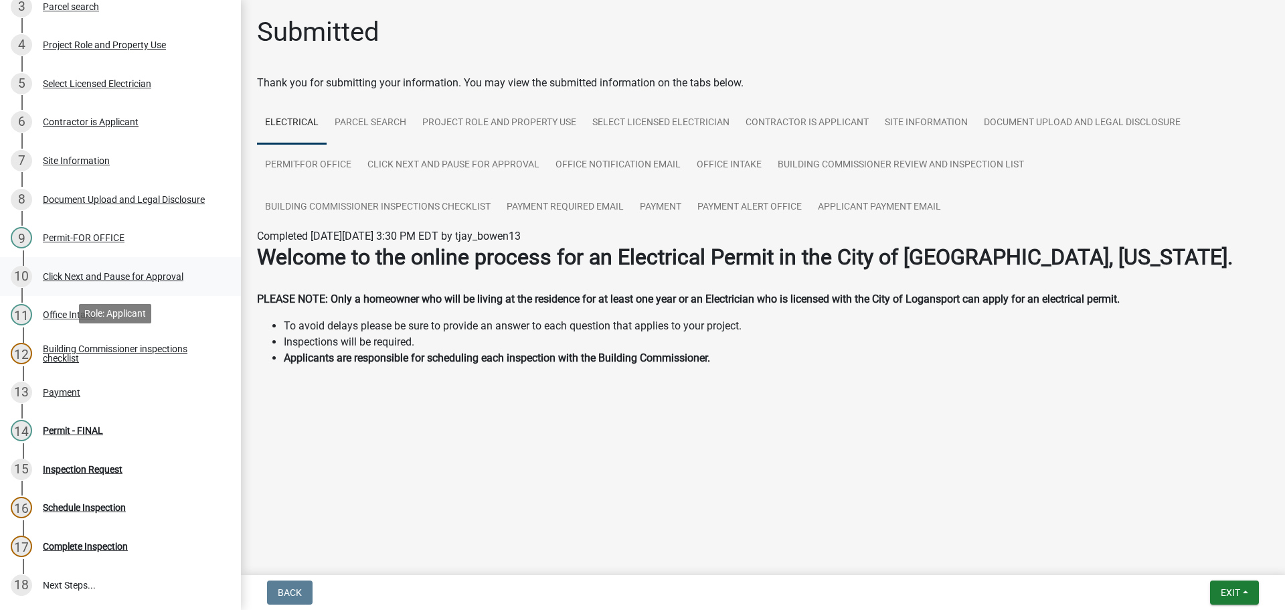
scroll to position [268, 0]
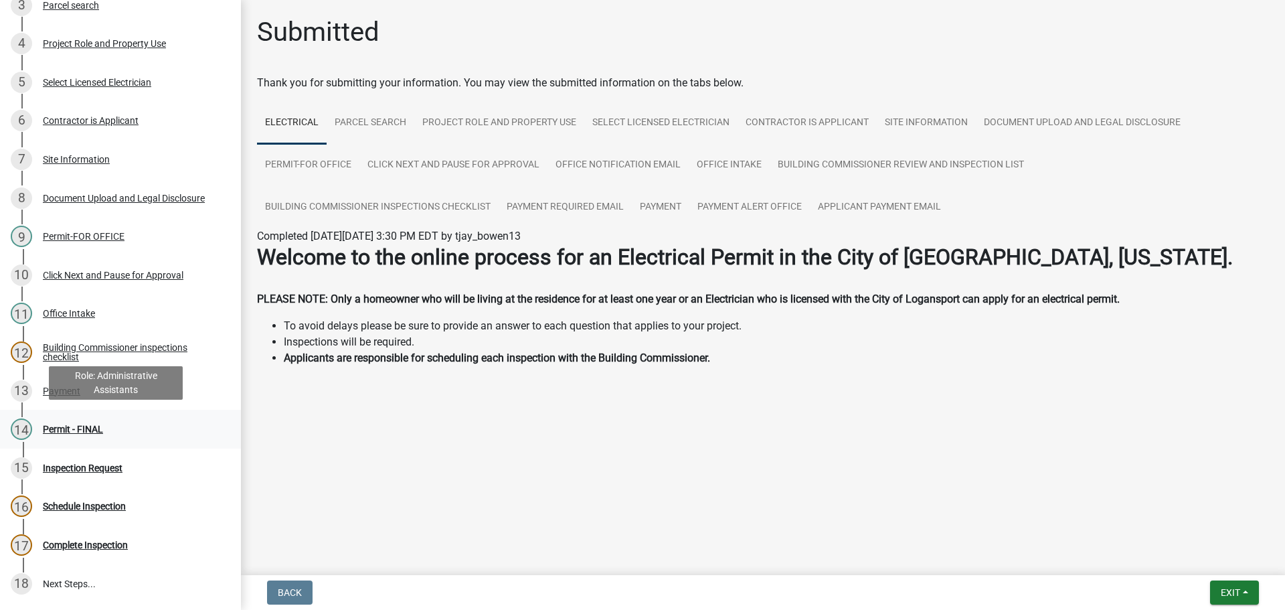
drag, startPoint x: 76, startPoint y: 424, endPoint x: 82, endPoint y: 412, distance: 12.6
click at [73, 424] on div "Permit - FINAL" at bounding box center [73, 428] width 60 height 9
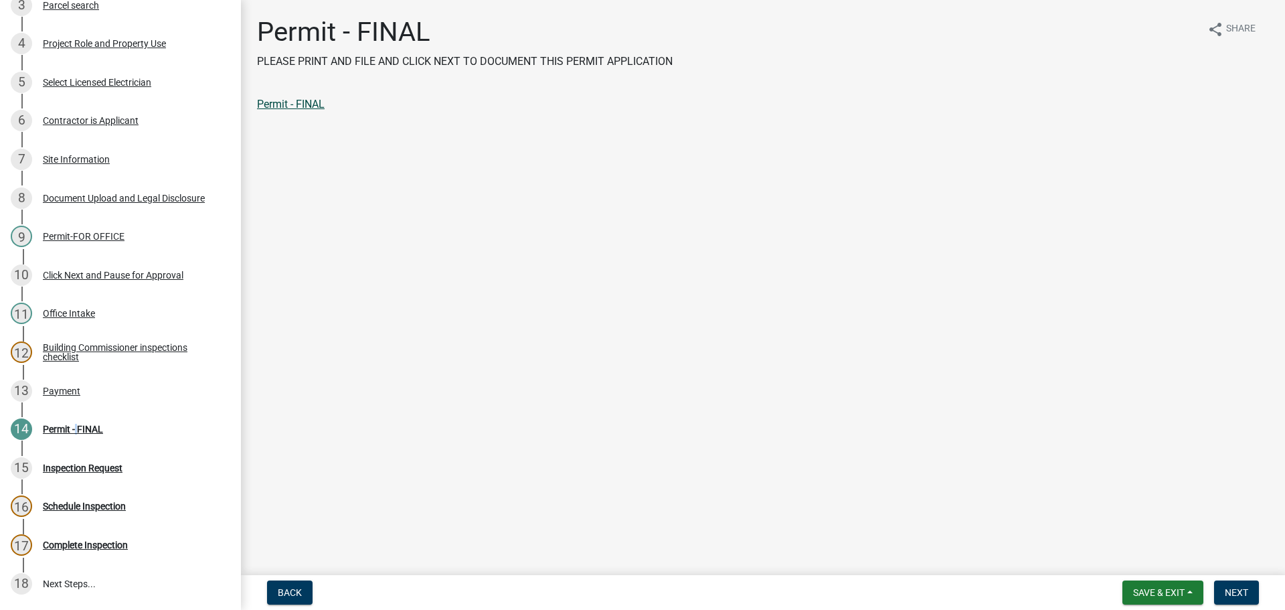
click at [262, 104] on link "Permit - FINAL" at bounding box center [291, 104] width 68 height 13
click at [1248, 590] on span "Next" at bounding box center [1236, 592] width 23 height 11
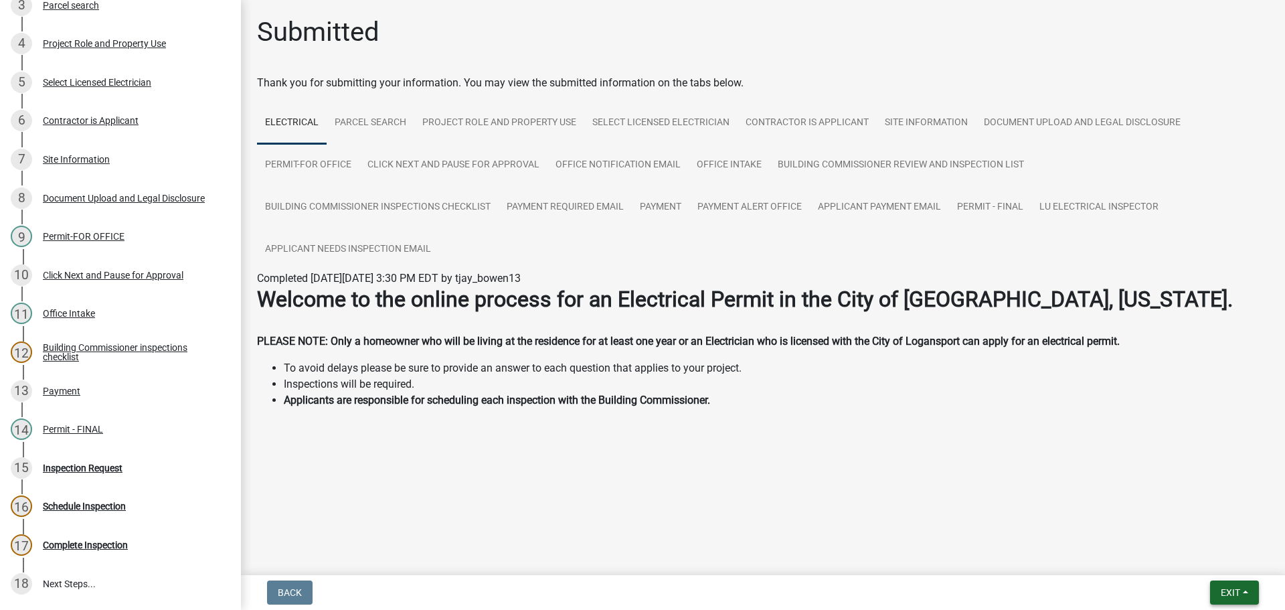
click at [1230, 602] on button "Exit" at bounding box center [1234, 592] width 49 height 24
click at [1218, 556] on button "Save & Exit" at bounding box center [1205, 558] width 107 height 32
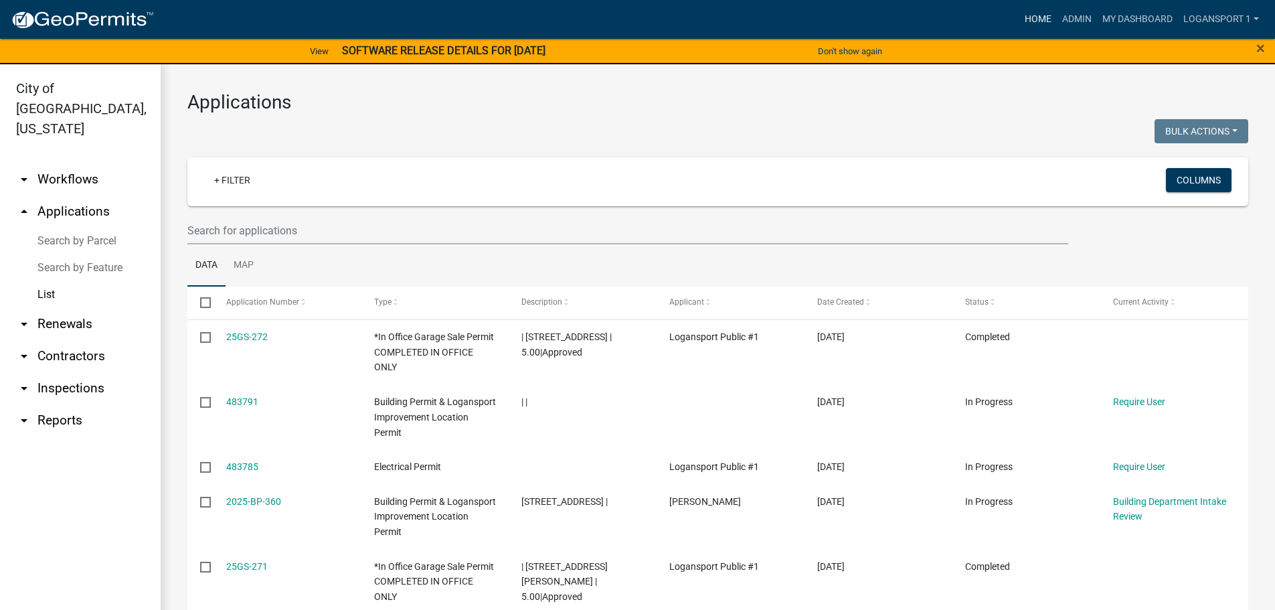
click at [1026, 16] on link "Home" at bounding box center [1038, 19] width 37 height 25
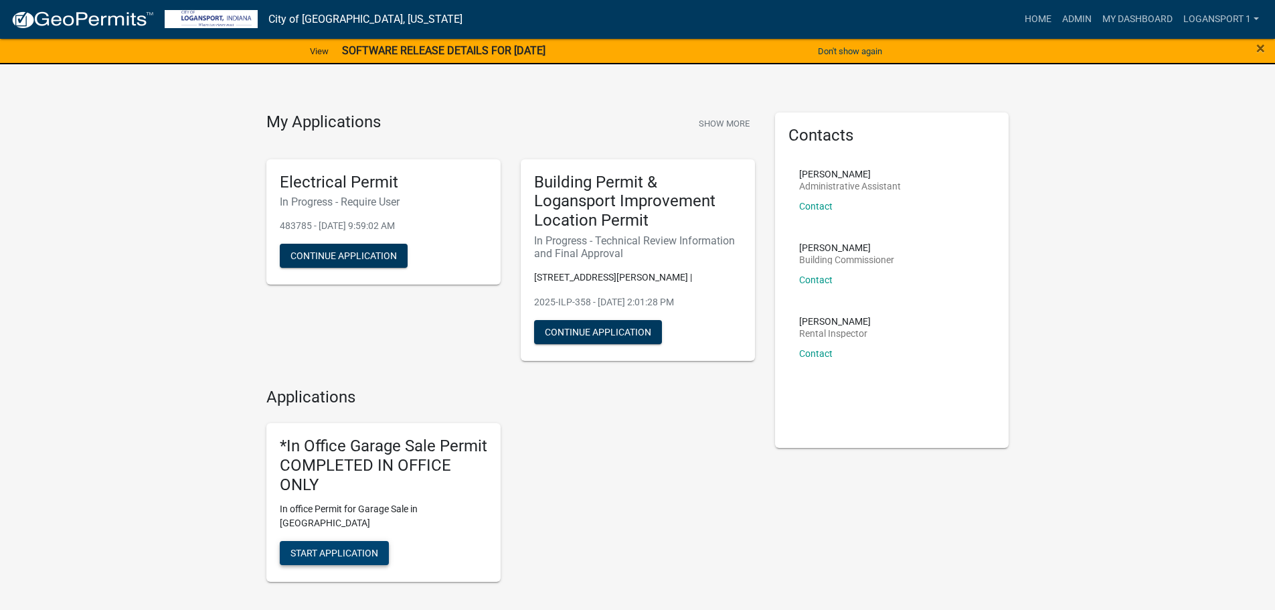
click at [348, 541] on button "Start Application" at bounding box center [334, 553] width 109 height 24
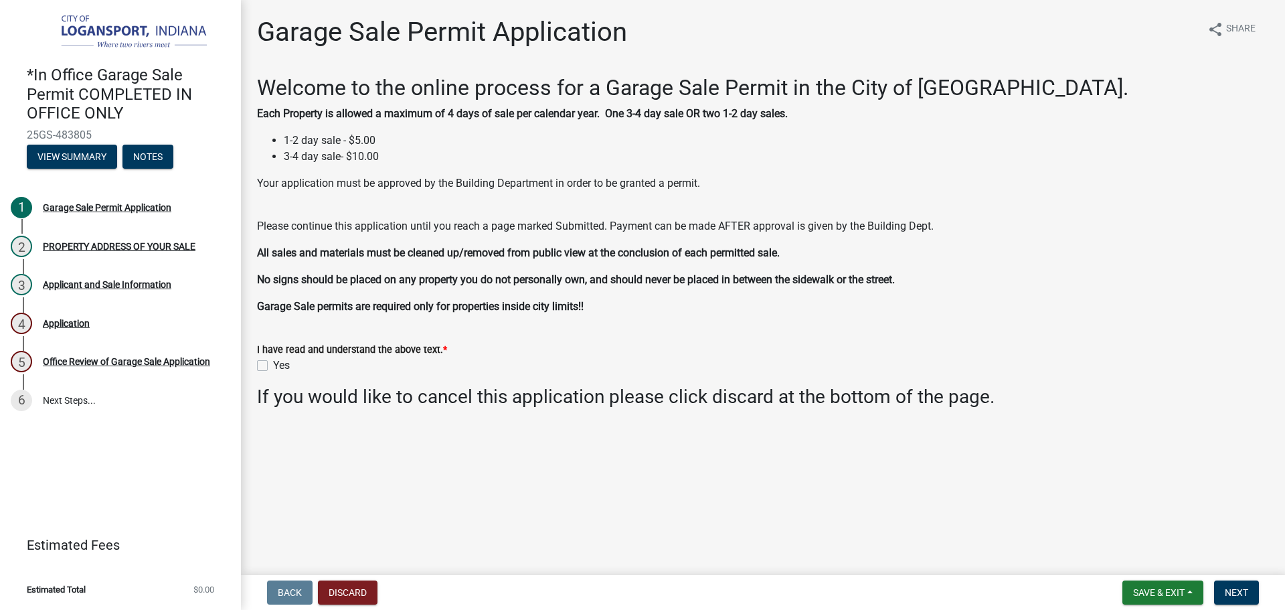
click at [273, 366] on label "Yes" at bounding box center [281, 366] width 17 height 16
click at [273, 366] on input "Yes" at bounding box center [277, 362] width 9 height 9
checkbox input "true"
click at [1237, 594] on span "Next" at bounding box center [1236, 592] width 23 height 11
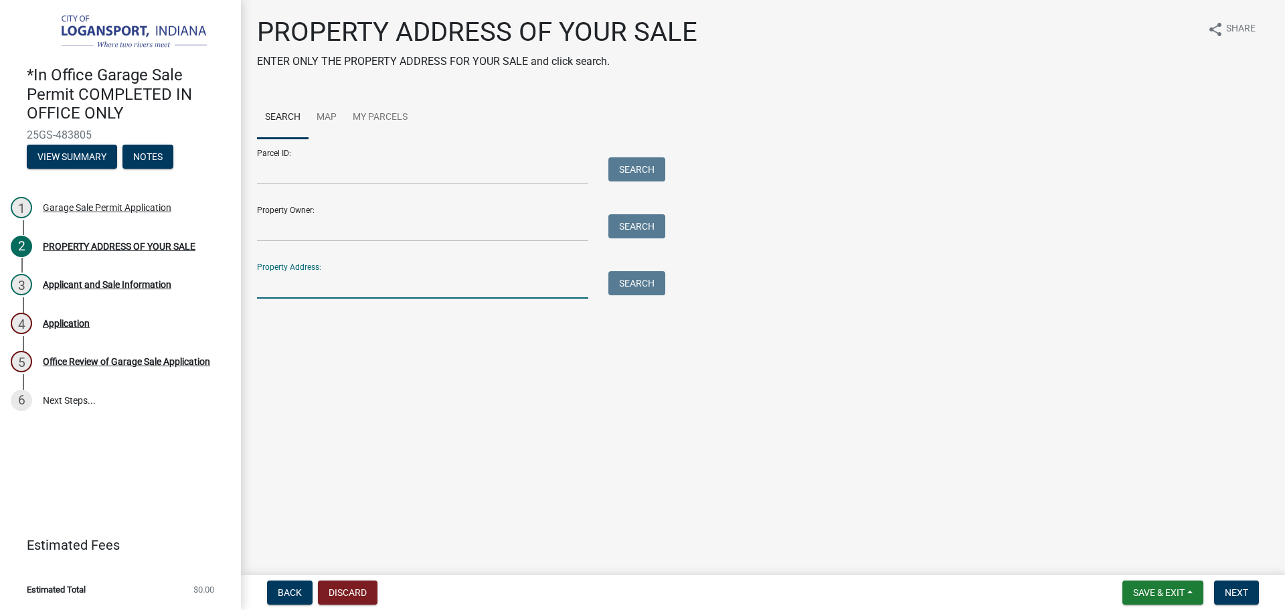
click at [289, 293] on input "Property Address:" at bounding box center [422, 284] width 331 height 27
type input "1126 19th St"
click at [621, 287] on button "Search" at bounding box center [637, 283] width 57 height 24
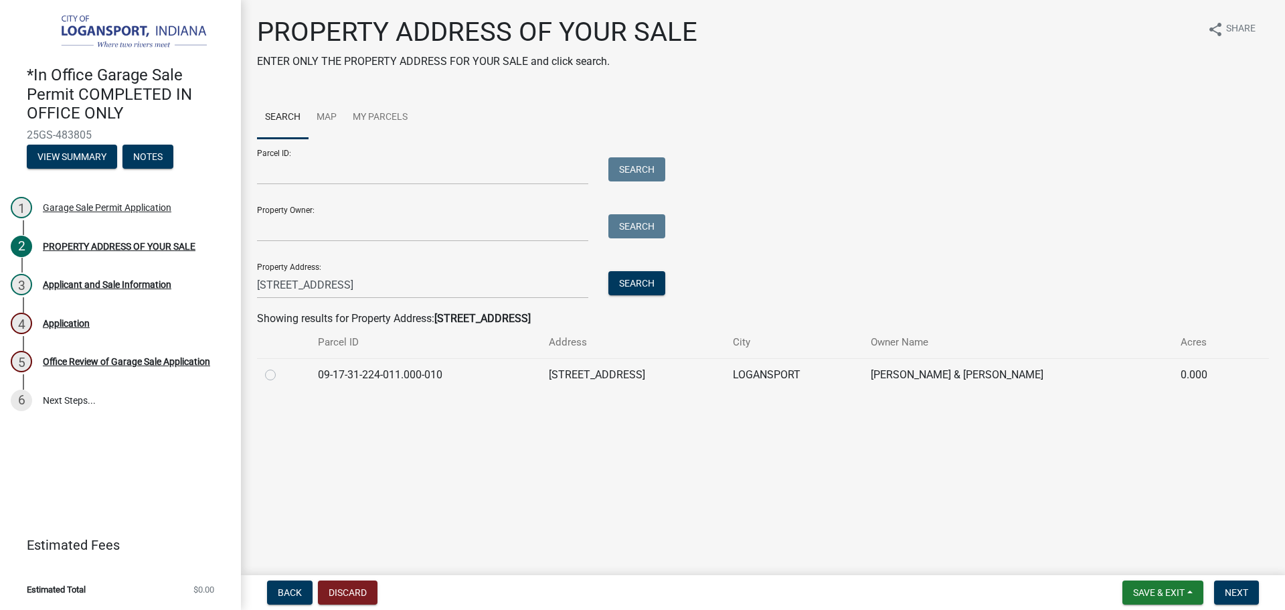
click at [281, 367] on label at bounding box center [281, 367] width 0 height 0
click at [281, 374] on input "radio" at bounding box center [285, 371] width 9 height 9
radio input "true"
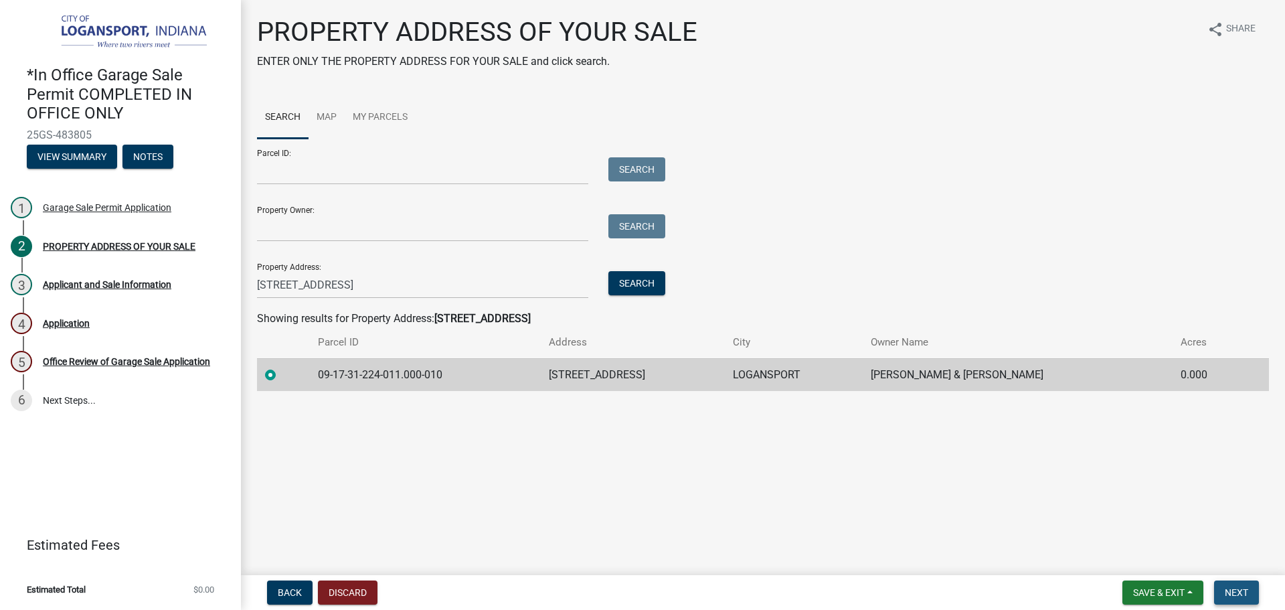
click at [1233, 598] on span "Next" at bounding box center [1236, 592] width 23 height 11
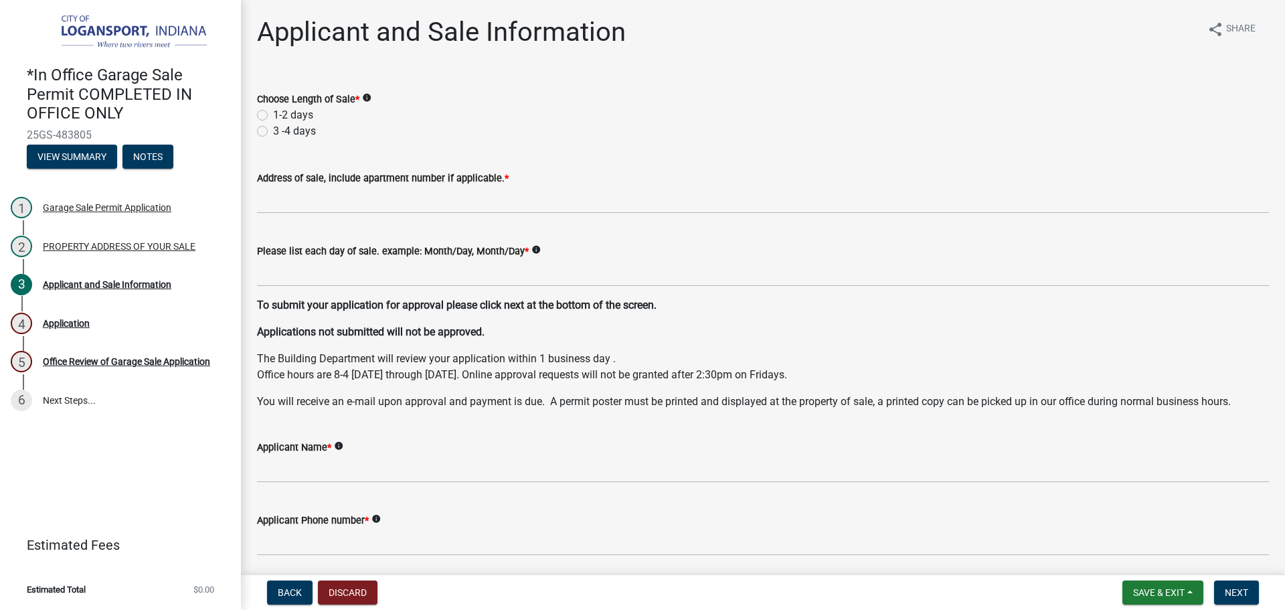
click at [273, 112] on label "1-2 days" at bounding box center [293, 115] width 40 height 16
click at [273, 112] on input "1-2 days" at bounding box center [277, 111] width 9 height 9
radio input "true"
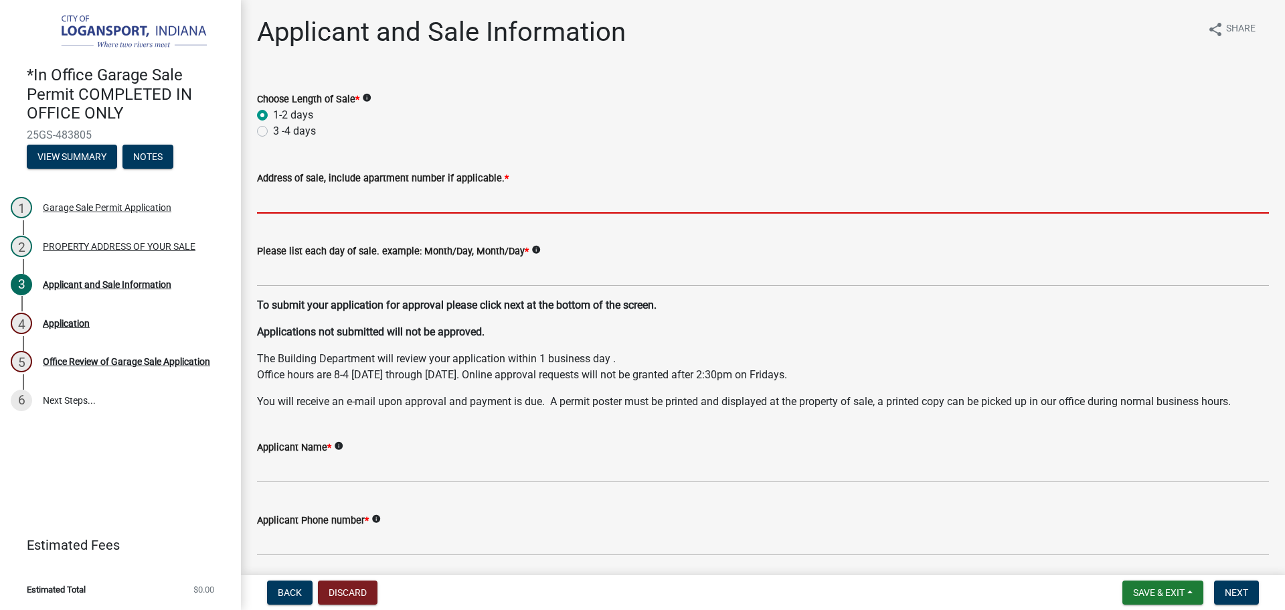
click at [300, 197] on input "Address of sale, include apartment number if applicable. *" at bounding box center [763, 199] width 1012 height 27
type input "1"
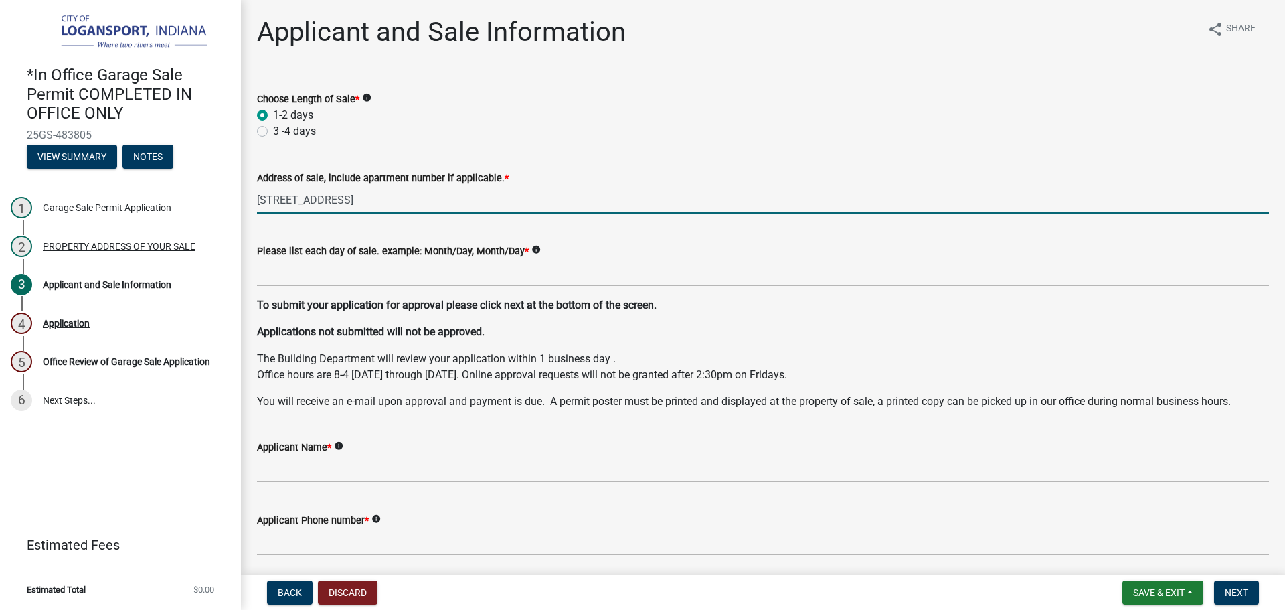
type input "1126 19th St"
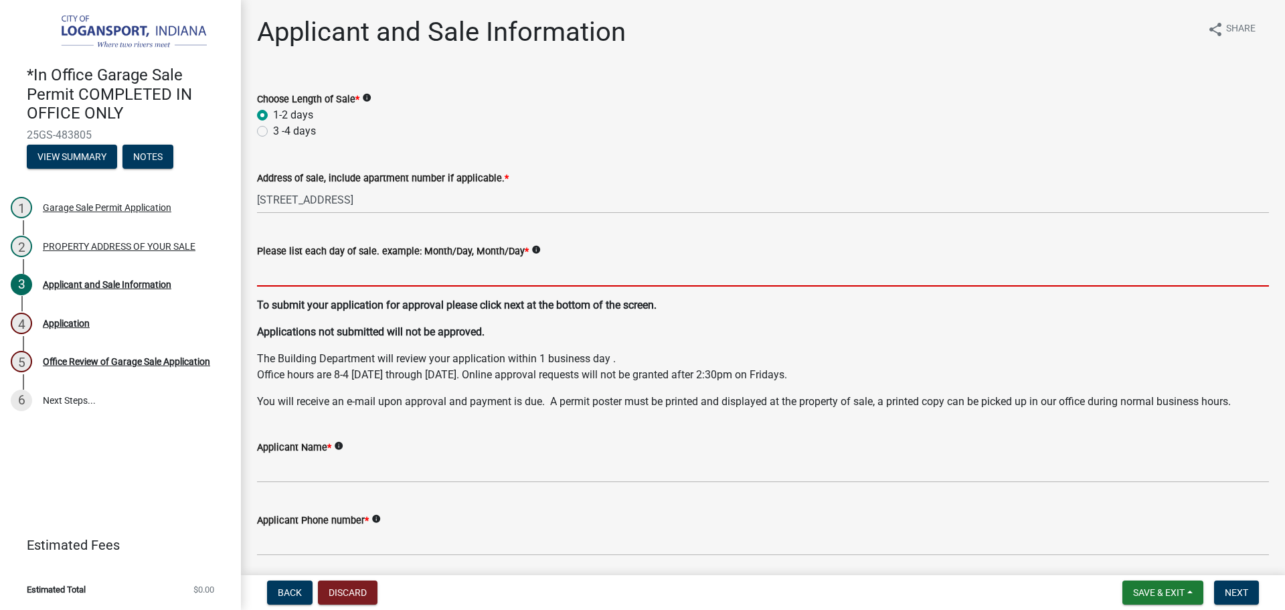
click at [259, 279] on input "Please list each day of sale. example: Month/Day, Month/Day *" at bounding box center [763, 272] width 1012 height 27
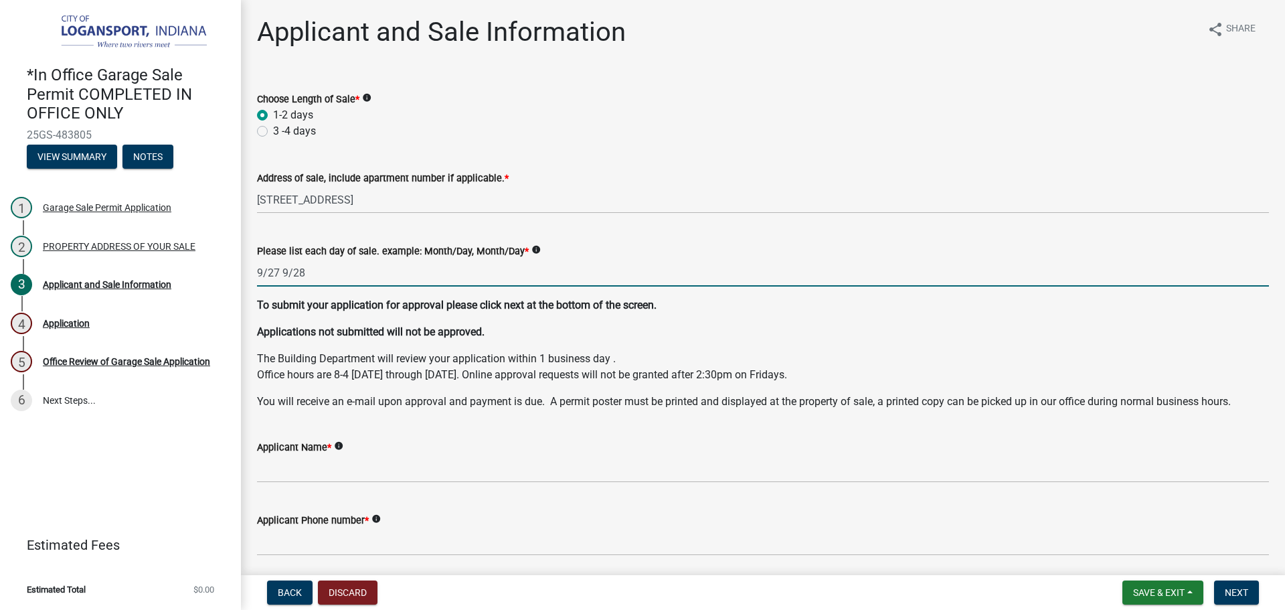
type input "9/27 9/28"
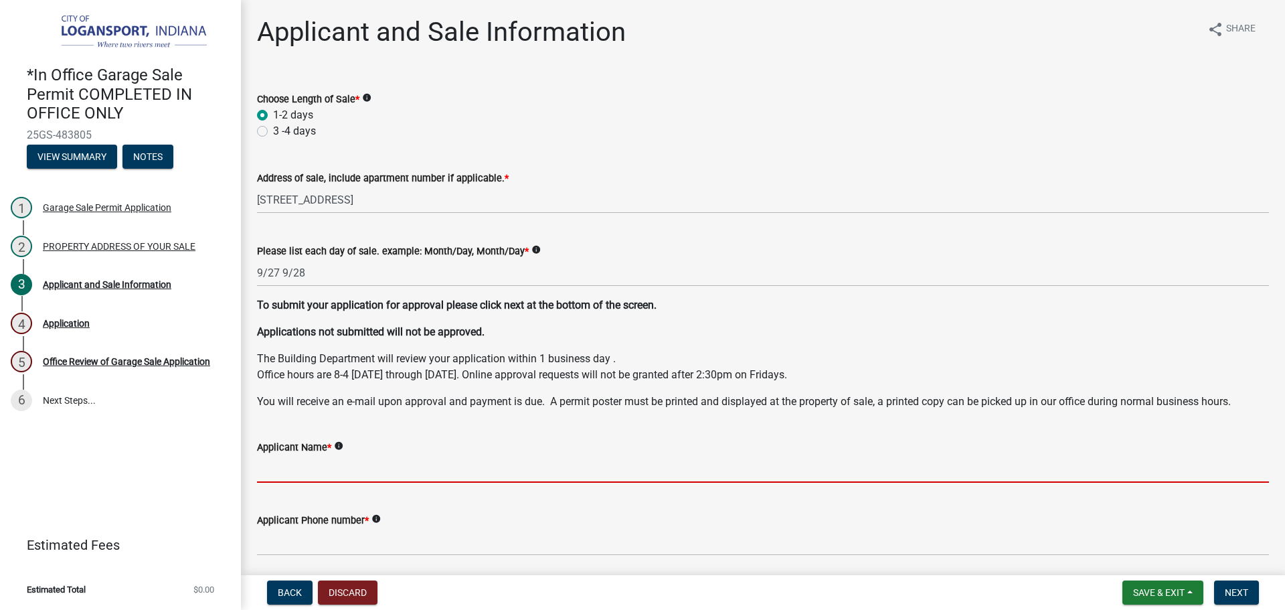
click at [316, 471] on input "Applicant Name *" at bounding box center [763, 468] width 1012 height 27
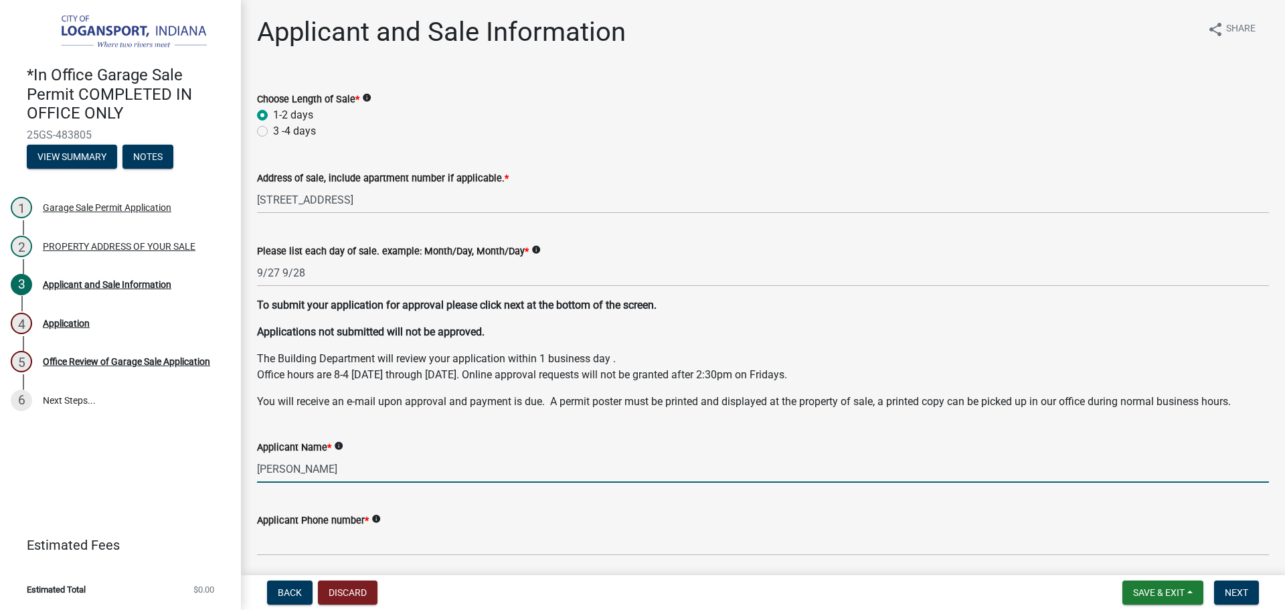
type input "Nancy Vernon"
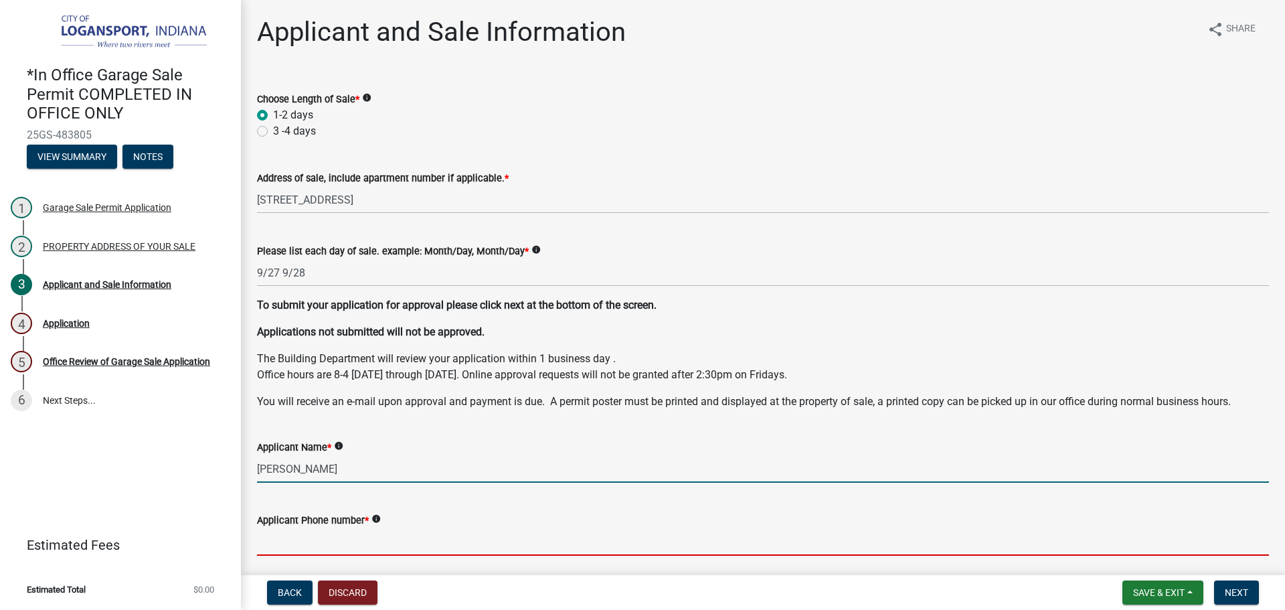
click at [266, 542] on input "Applicant Phone number *" at bounding box center [763, 541] width 1012 height 27
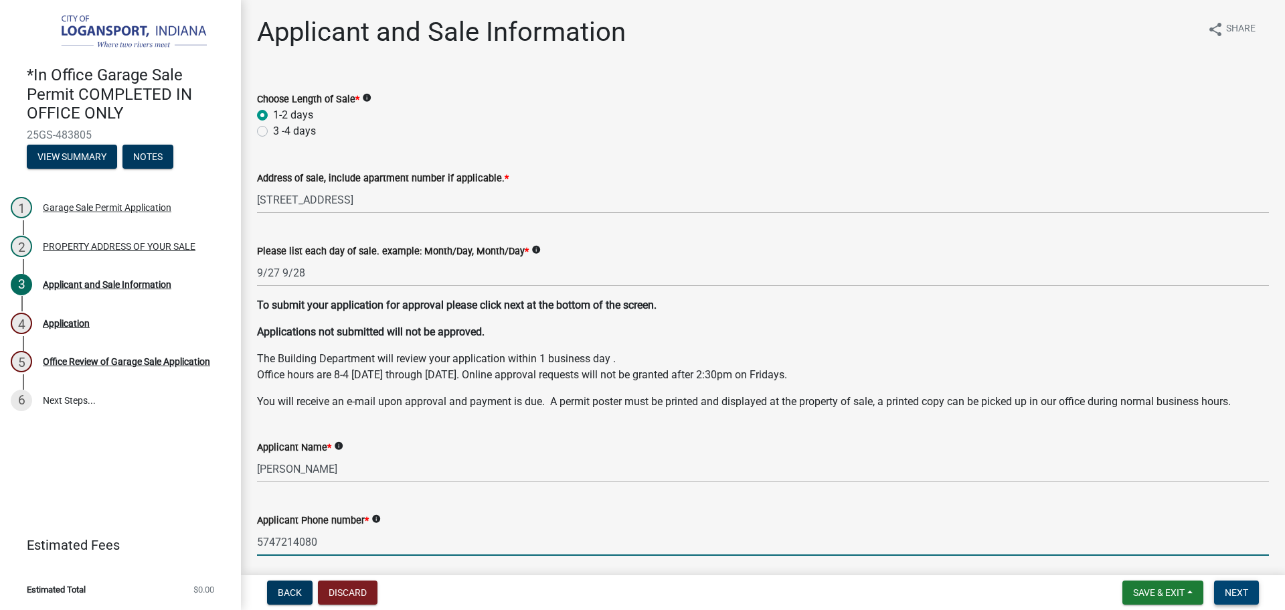
type input "5747214080"
click at [1252, 589] on button "Next" at bounding box center [1236, 592] width 45 height 24
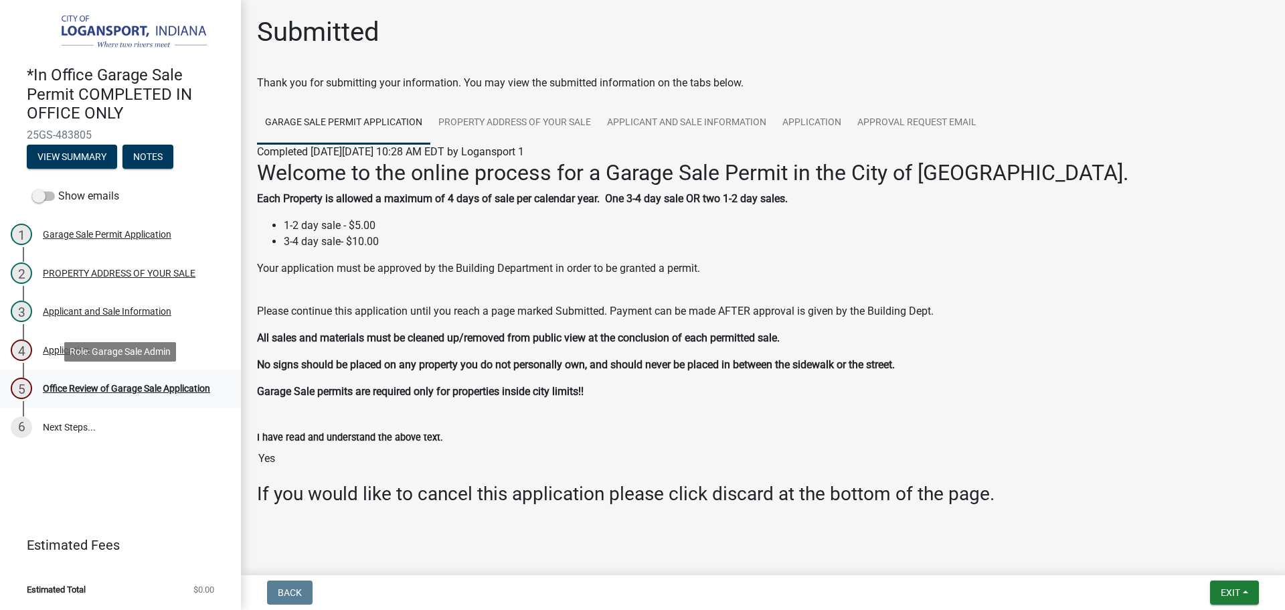
click at [137, 384] on div "Office Review of Garage Sale Application" at bounding box center [126, 388] width 167 height 9
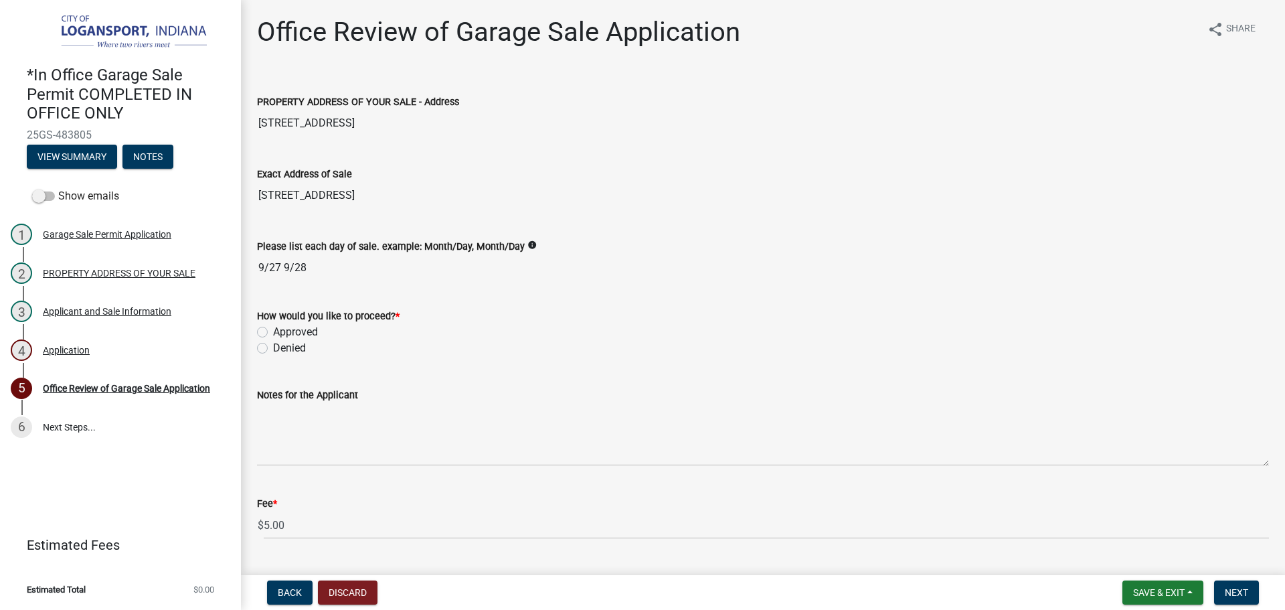
click at [273, 331] on label "Approved" at bounding box center [295, 332] width 45 height 16
click at [273, 331] on input "Approved" at bounding box center [277, 328] width 9 height 9
radio input "true"
click at [1247, 599] on button "Next" at bounding box center [1236, 592] width 45 height 24
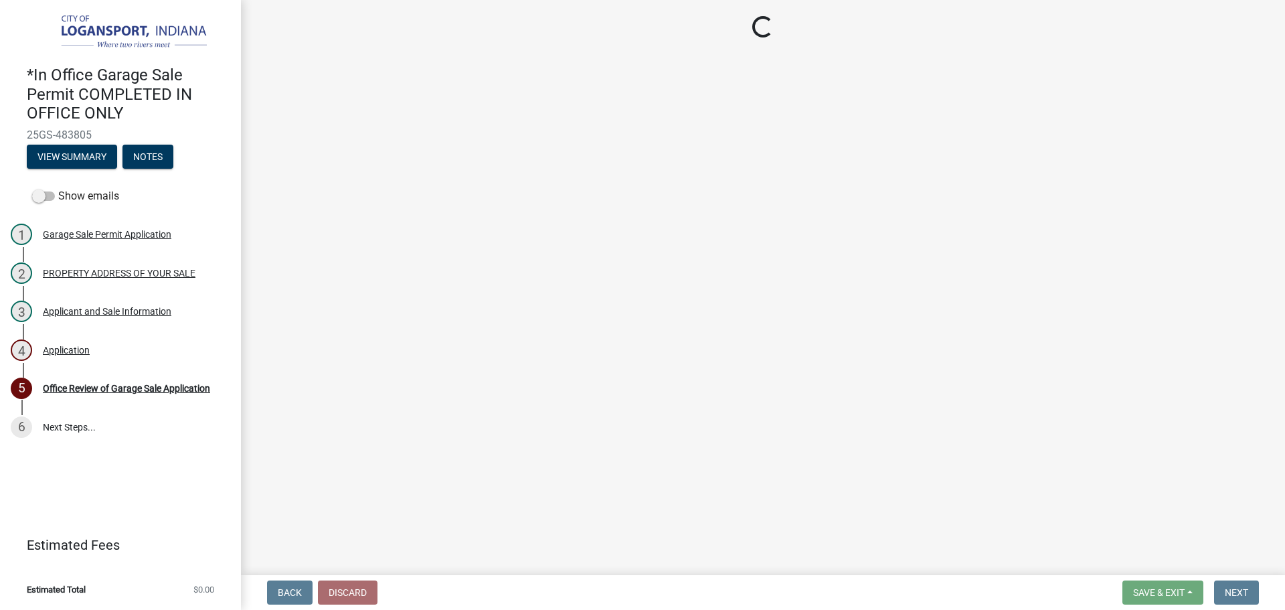
select select "3: 3"
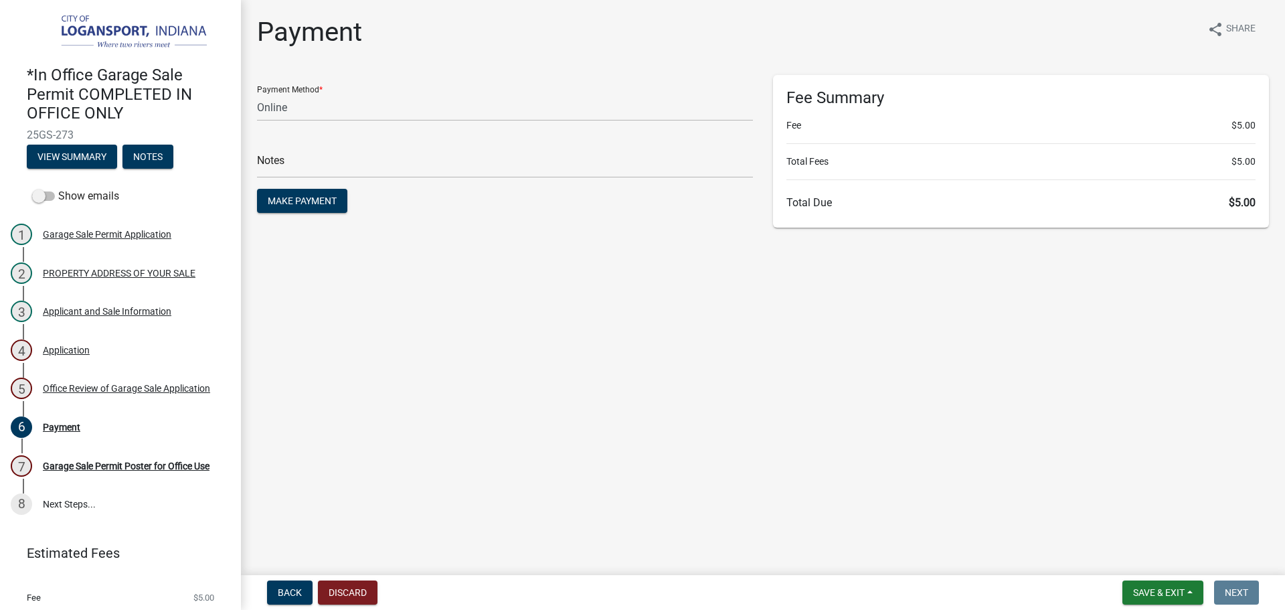
click at [46, 131] on span "25GS-273" at bounding box center [120, 135] width 187 height 13
copy div "25GS-273 View Summary Notes"
click at [289, 202] on span "Make Payment" at bounding box center [302, 200] width 69 height 11
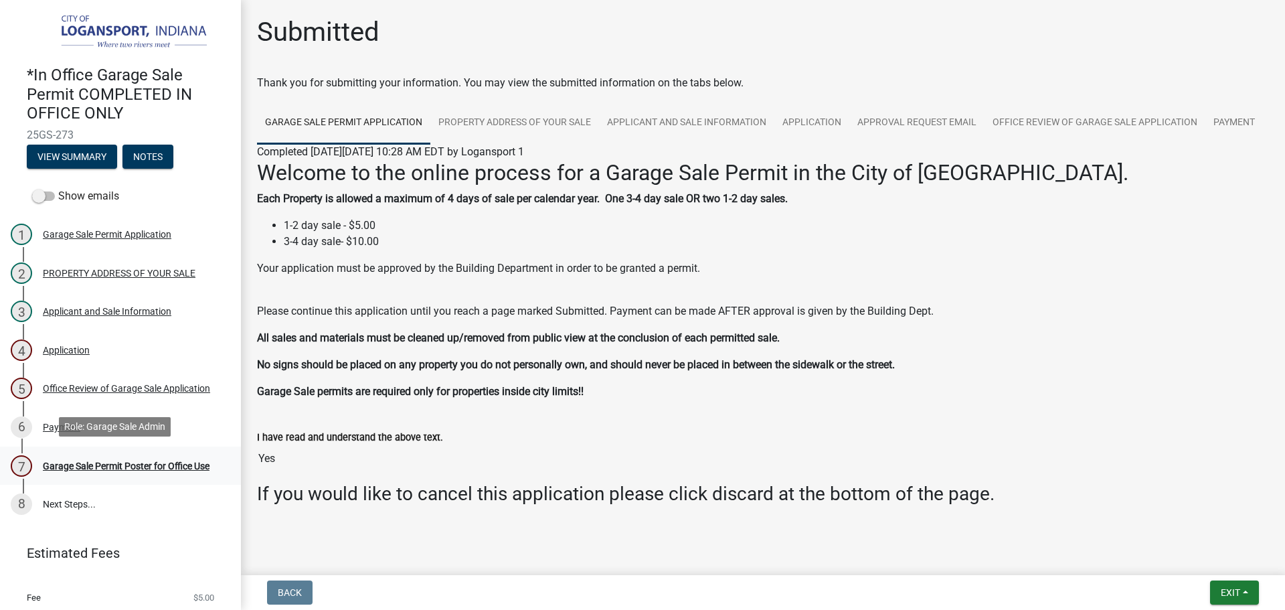
click at [83, 461] on div "Garage Sale Permit Poster for Office Use" at bounding box center [126, 465] width 167 height 9
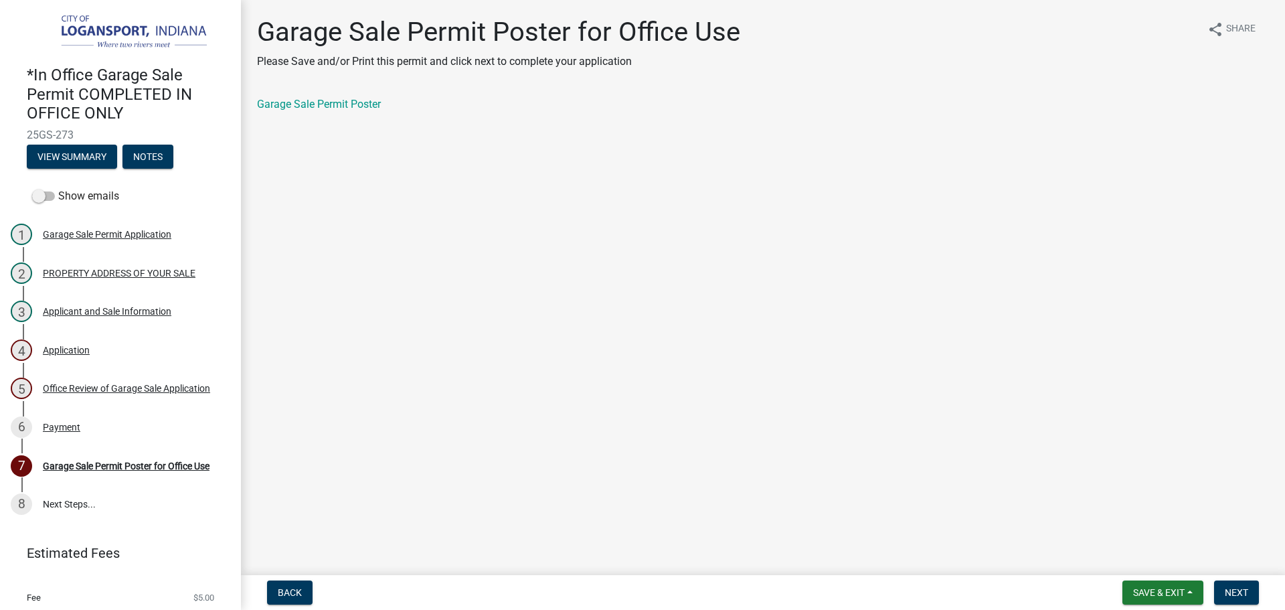
click at [333, 96] on div "Garage Sale Permit Poster for Office Use Please Save and/or Print this permit a…" at bounding box center [763, 75] width 1032 height 119
click at [335, 104] on link "Garage Sale Permit Poster" at bounding box center [319, 104] width 124 height 13
click at [1237, 601] on button "Next" at bounding box center [1236, 592] width 45 height 24
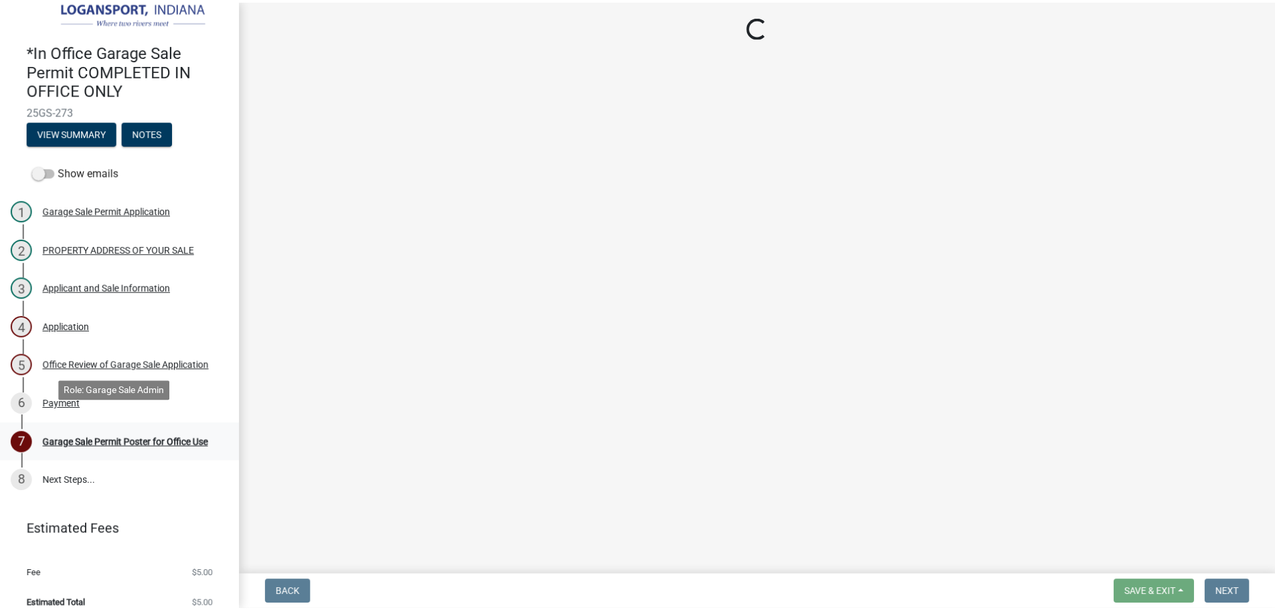
scroll to position [36, 0]
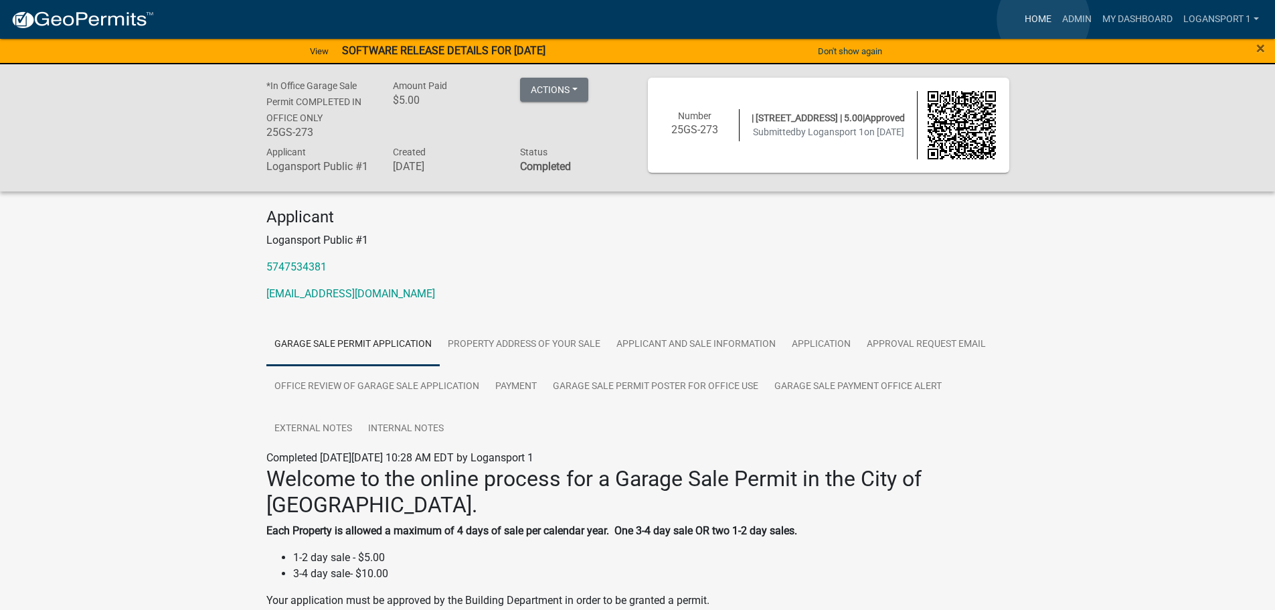
click at [1044, 19] on link "Home" at bounding box center [1038, 19] width 37 height 25
